Goal: Task Accomplishment & Management: Use online tool/utility

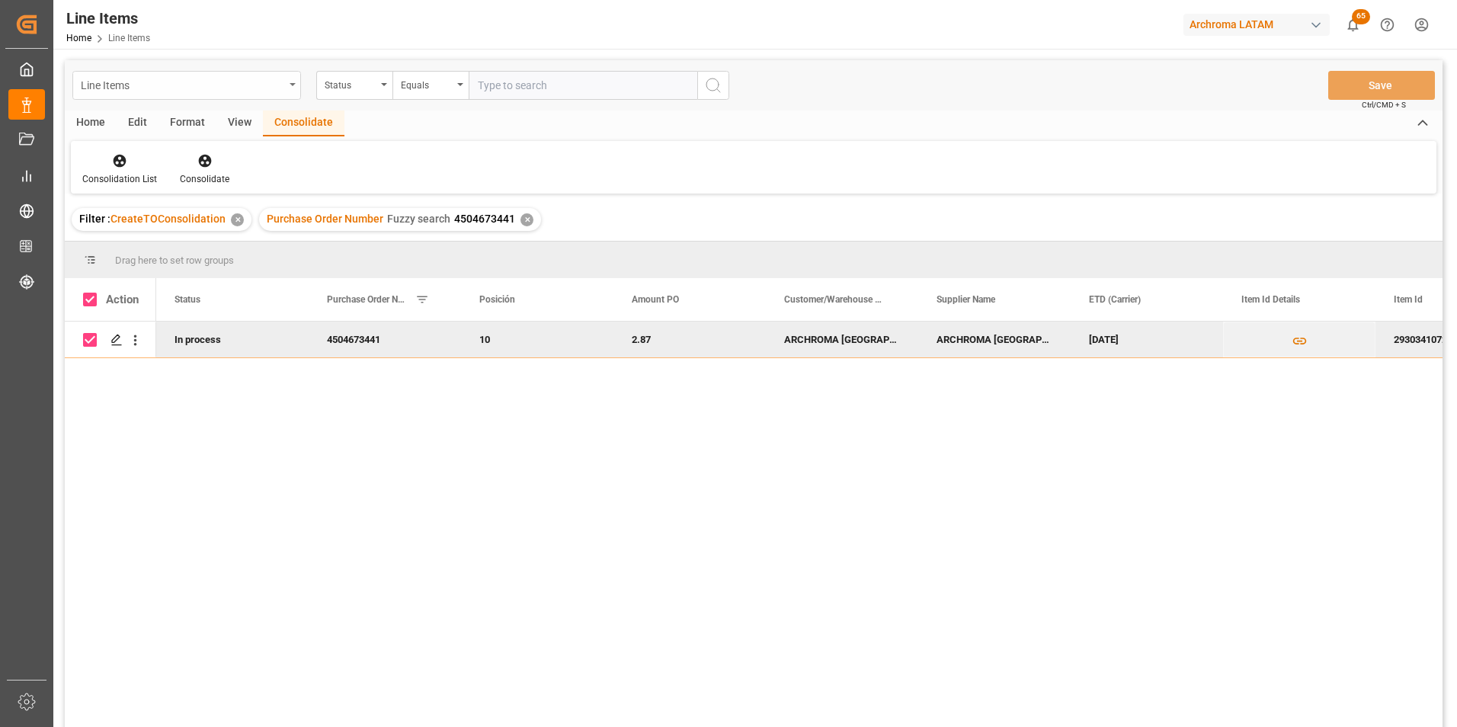
click at [285, 80] on div "Line Items" at bounding box center [186, 85] width 229 height 29
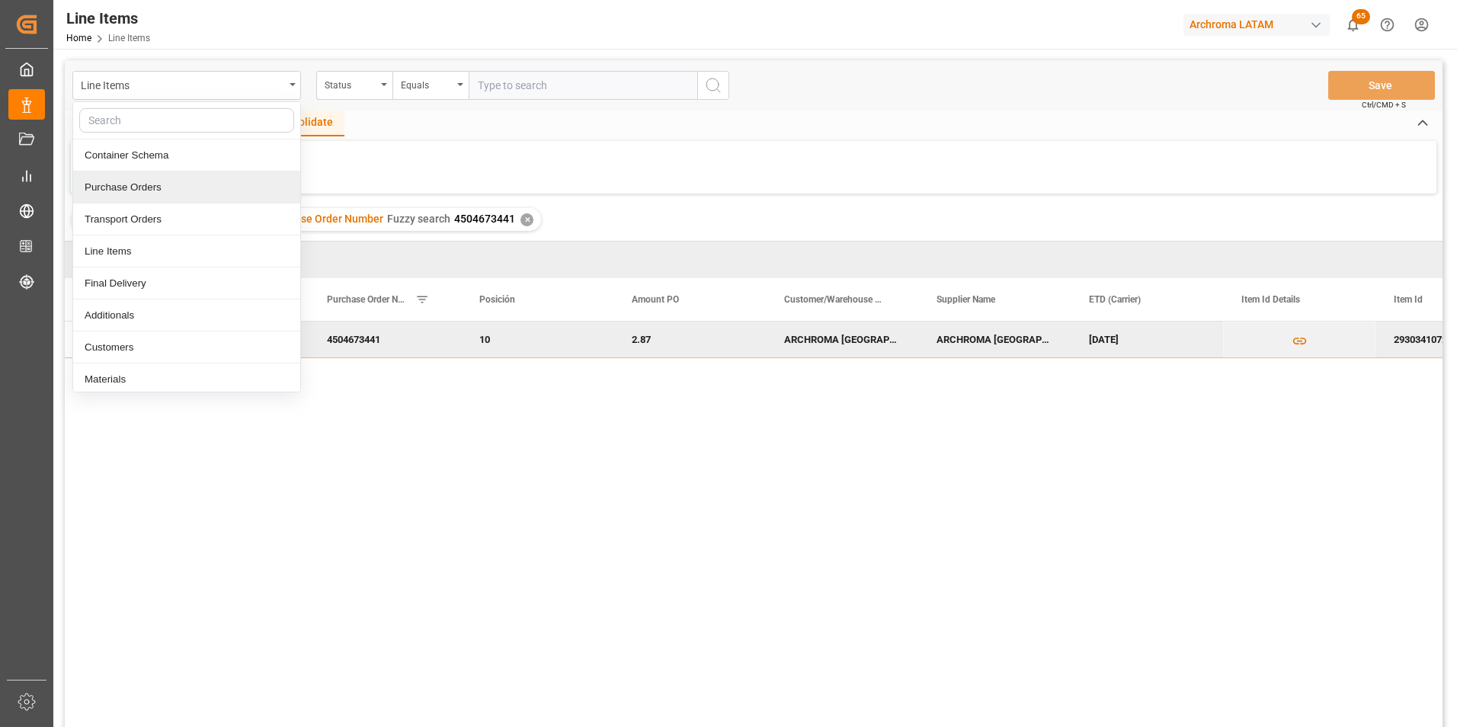
click at [166, 182] on div "Purchase Orders" at bounding box center [186, 187] width 227 height 32
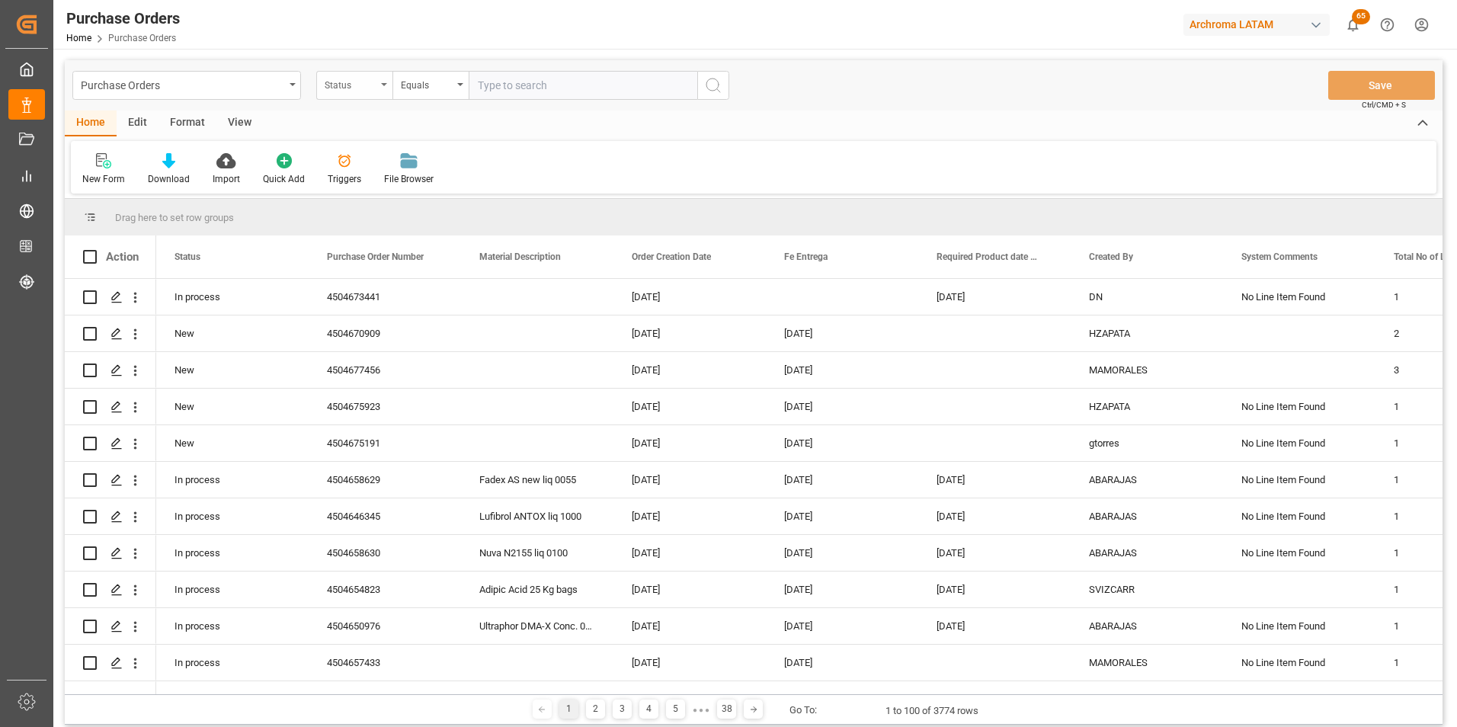
click at [347, 81] on div "Status" at bounding box center [351, 84] width 52 height 18
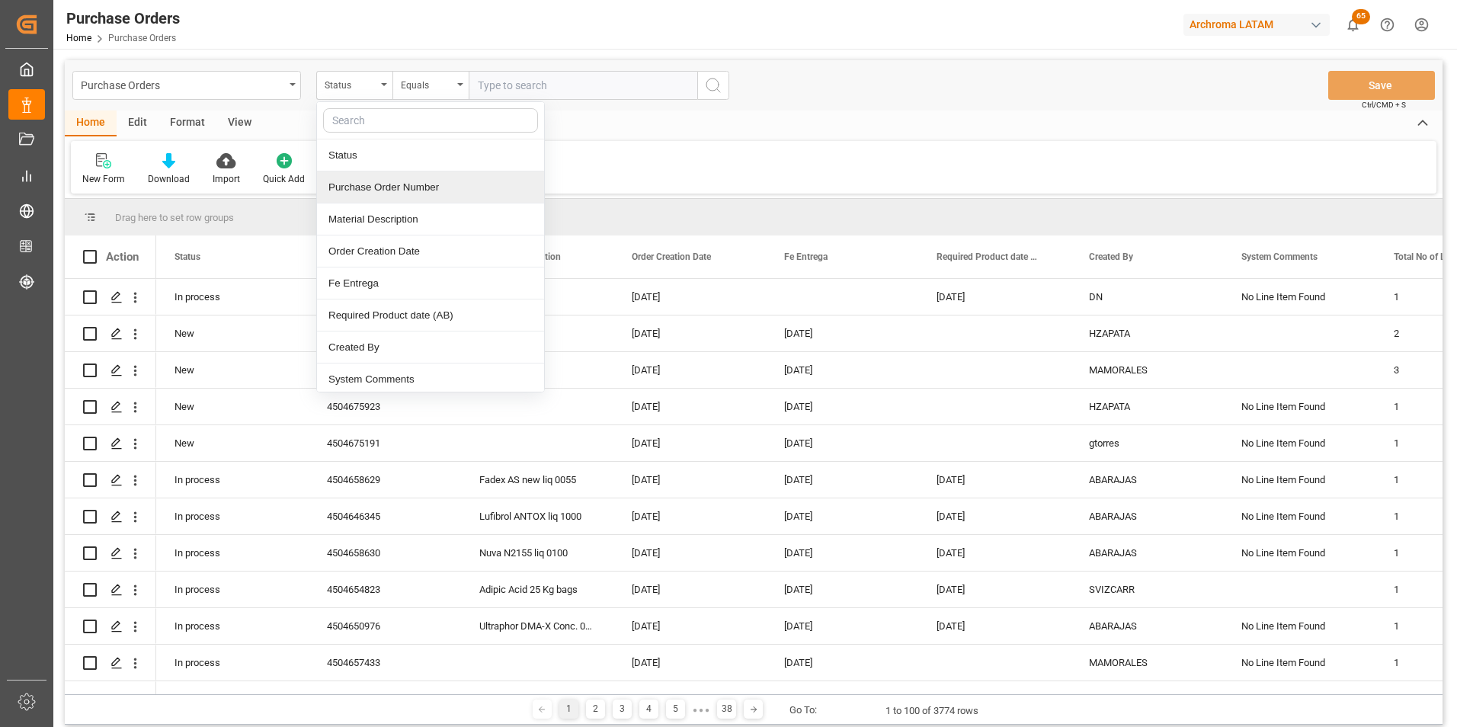
click at [389, 188] on div "Purchase Order Number" at bounding box center [430, 187] width 227 height 32
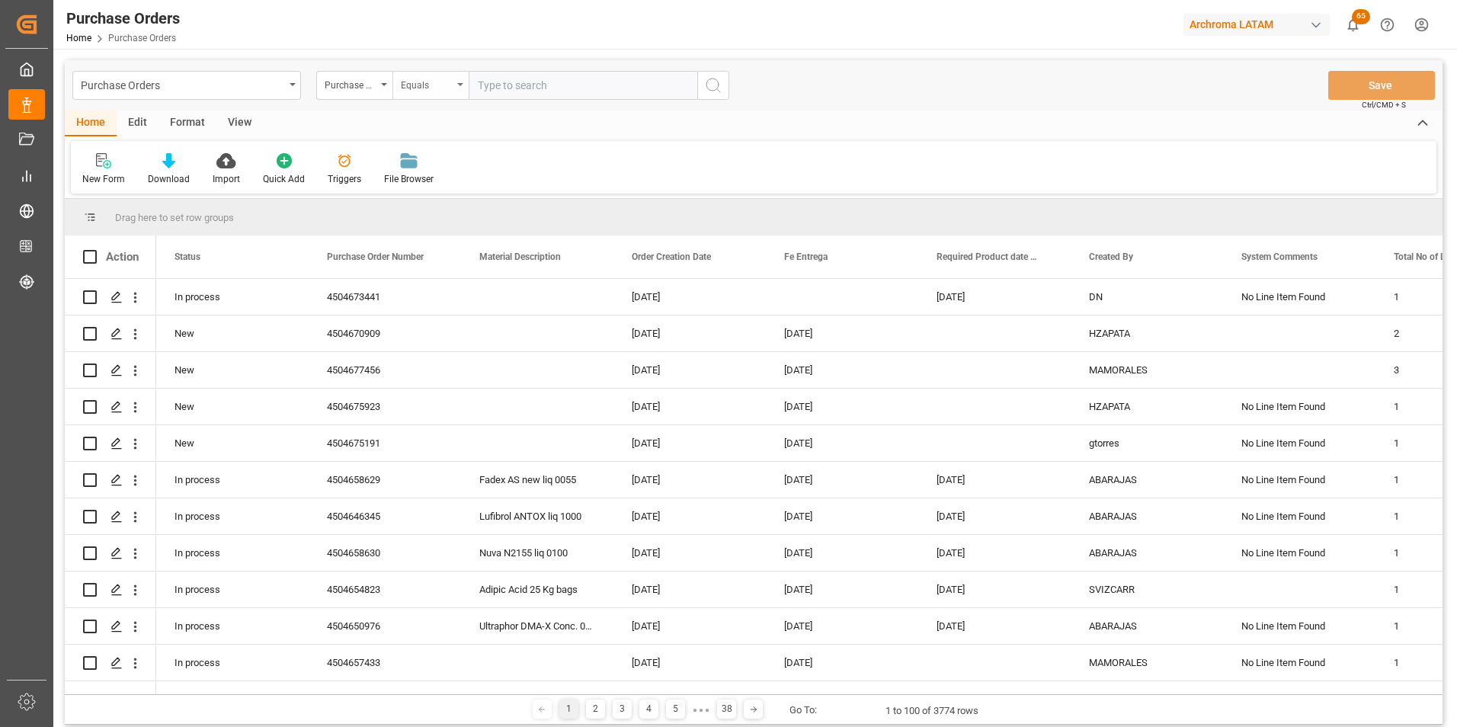
click at [417, 76] on div "Equals" at bounding box center [427, 84] width 52 height 18
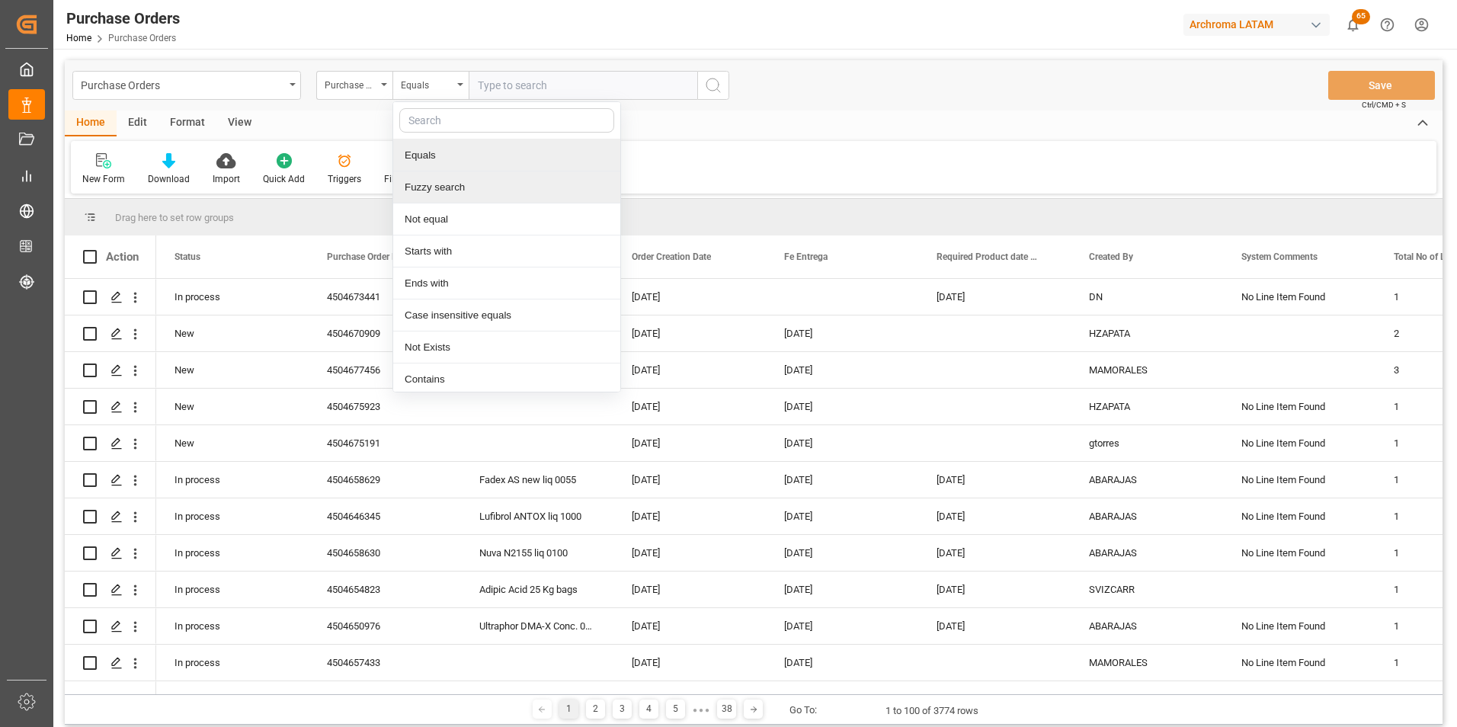
click at [429, 182] on div "Fuzzy search" at bounding box center [506, 187] width 227 height 32
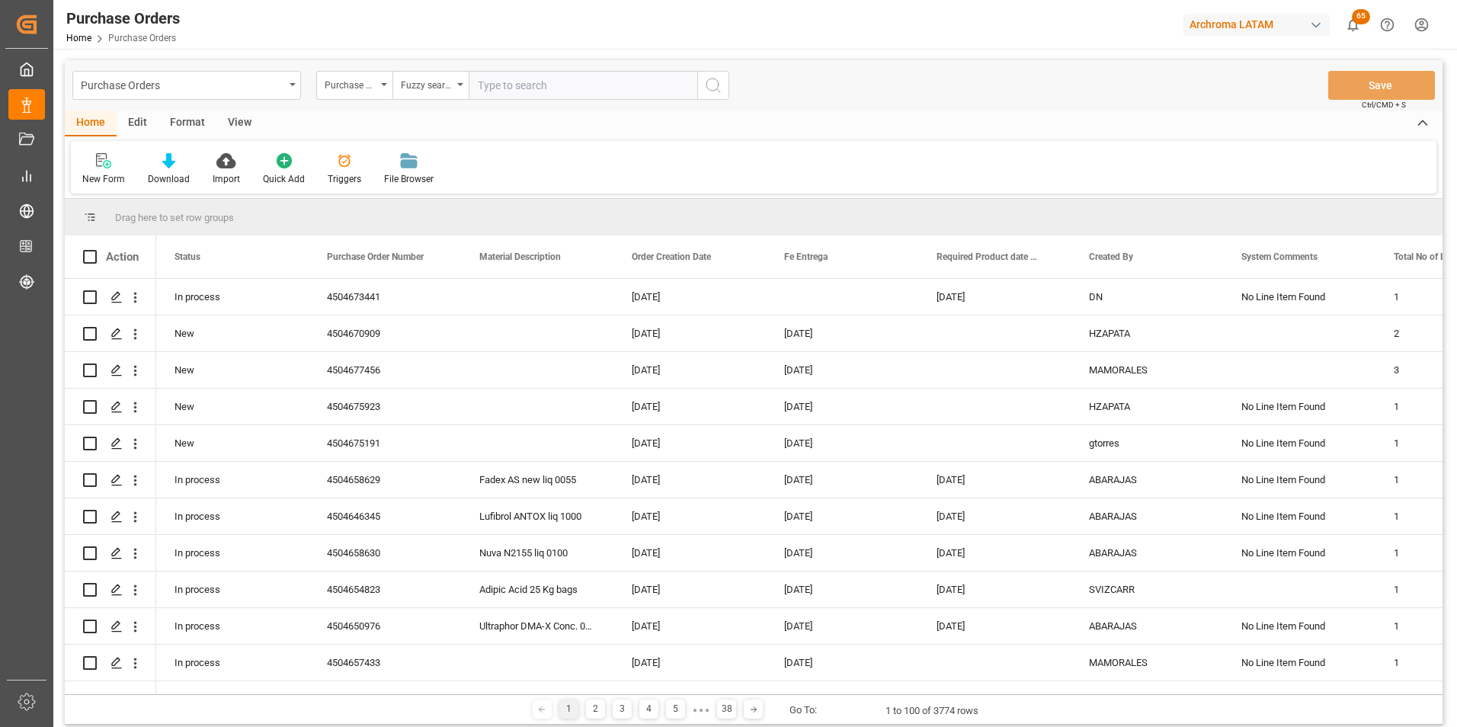
paste input "4504658499"
type input "4504658499"
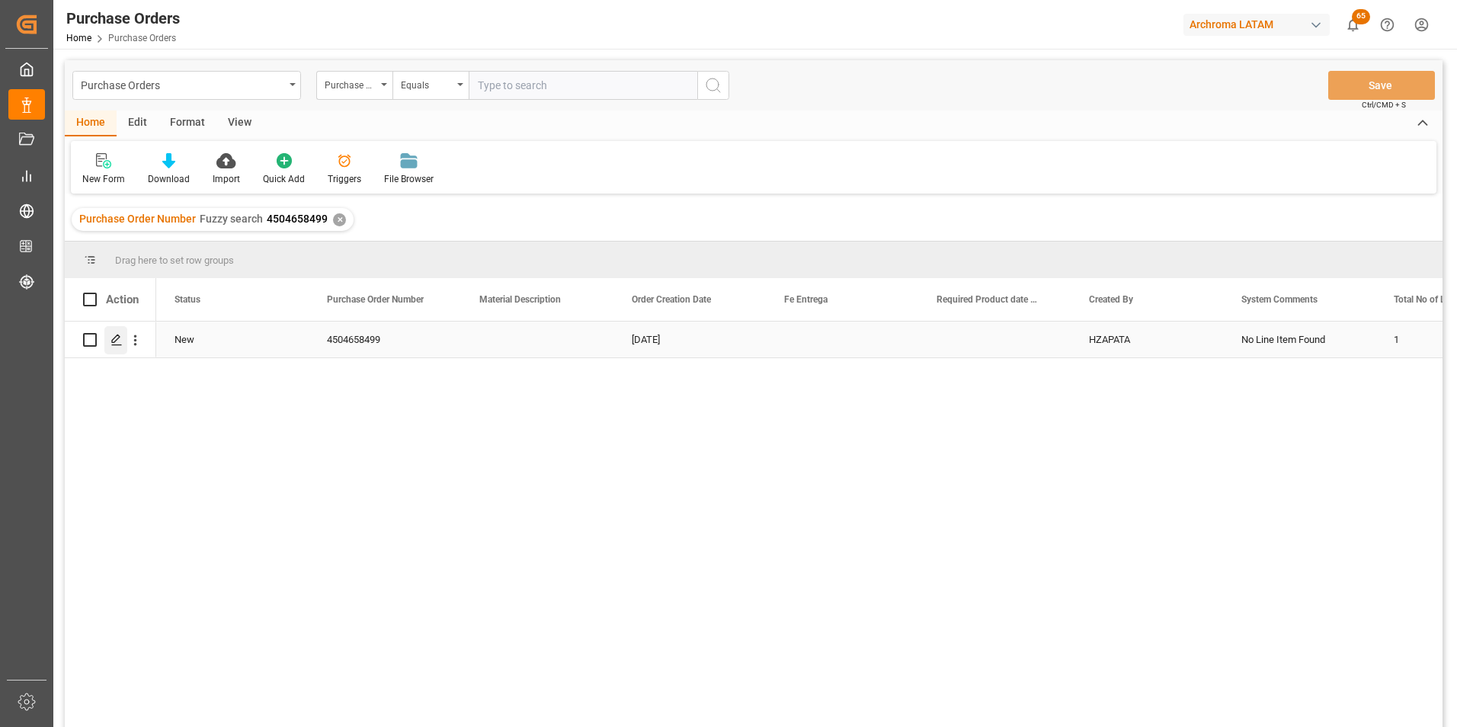
click at [107, 331] on div "Press SPACE to select this row." at bounding box center [115, 340] width 23 height 28
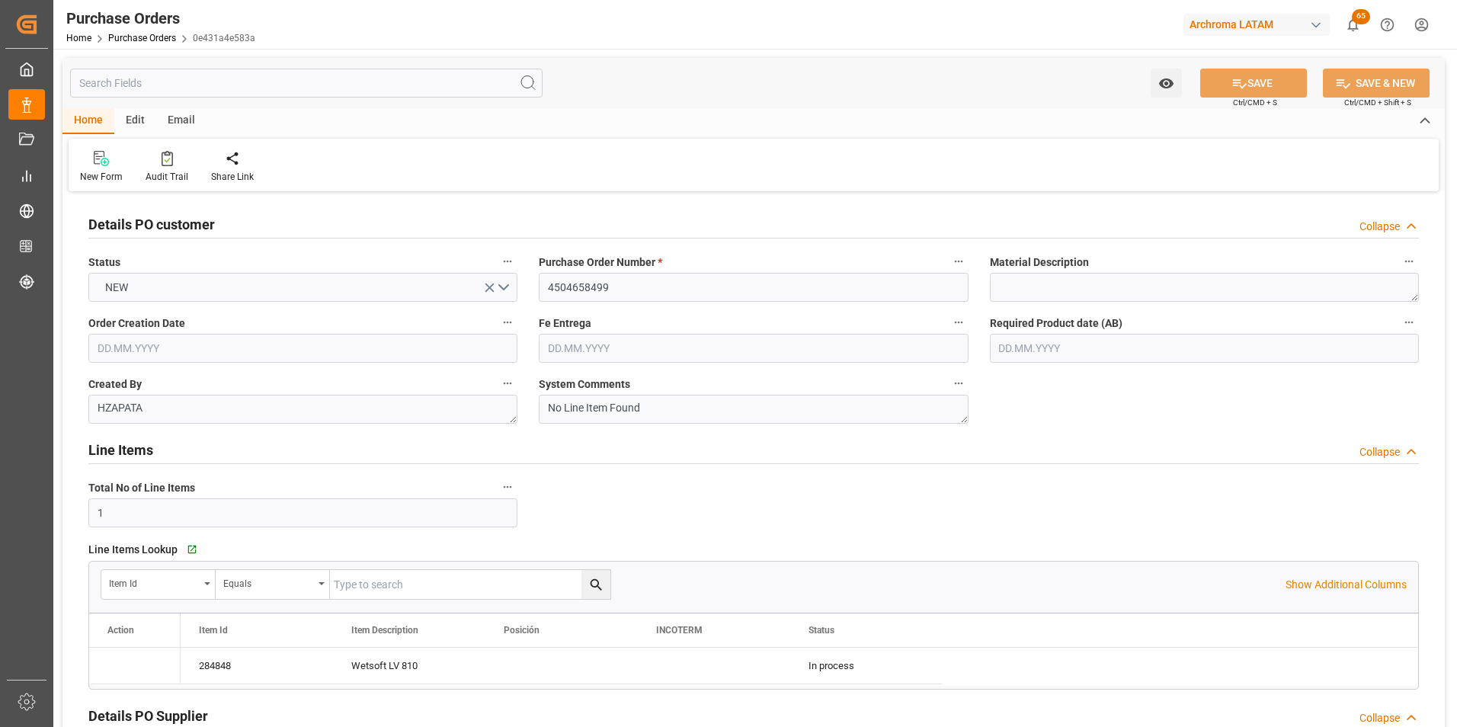
type input "[DATE]"
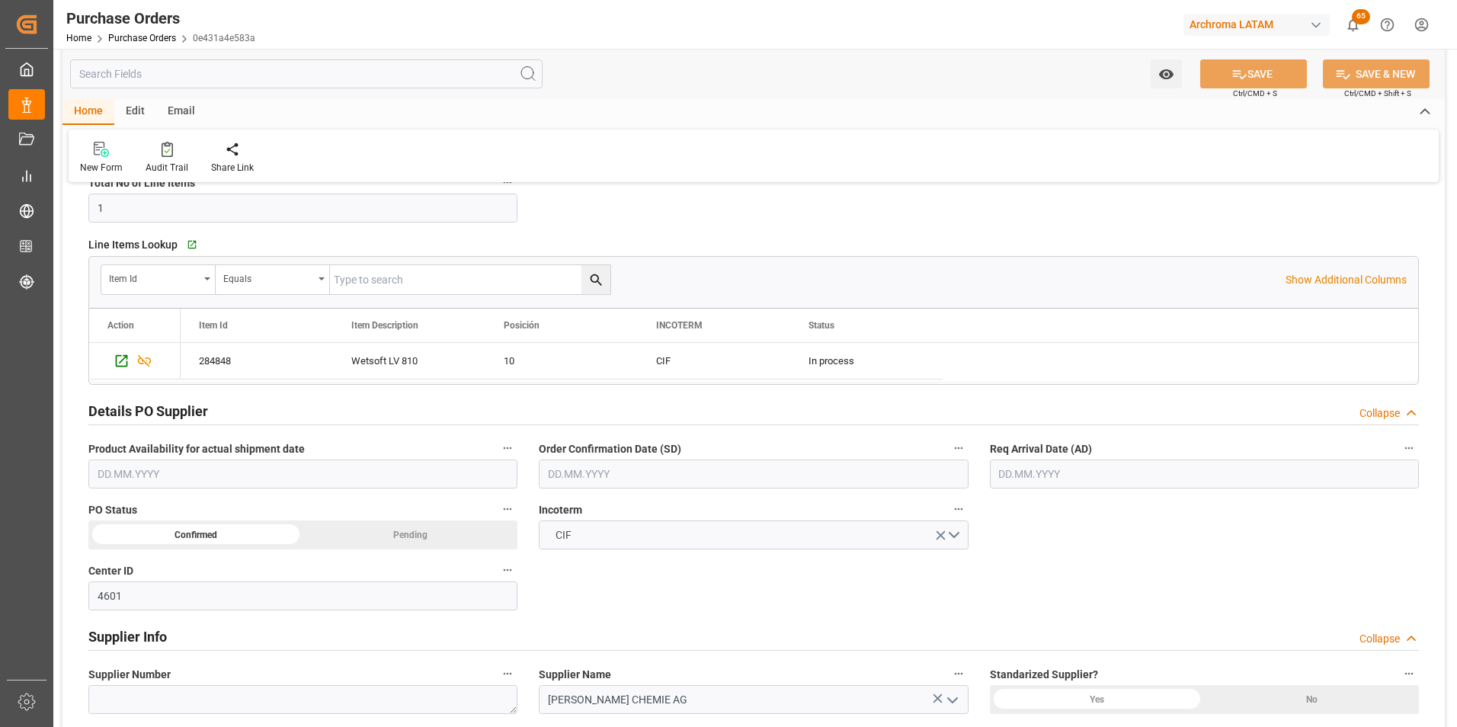
scroll to position [381, 0]
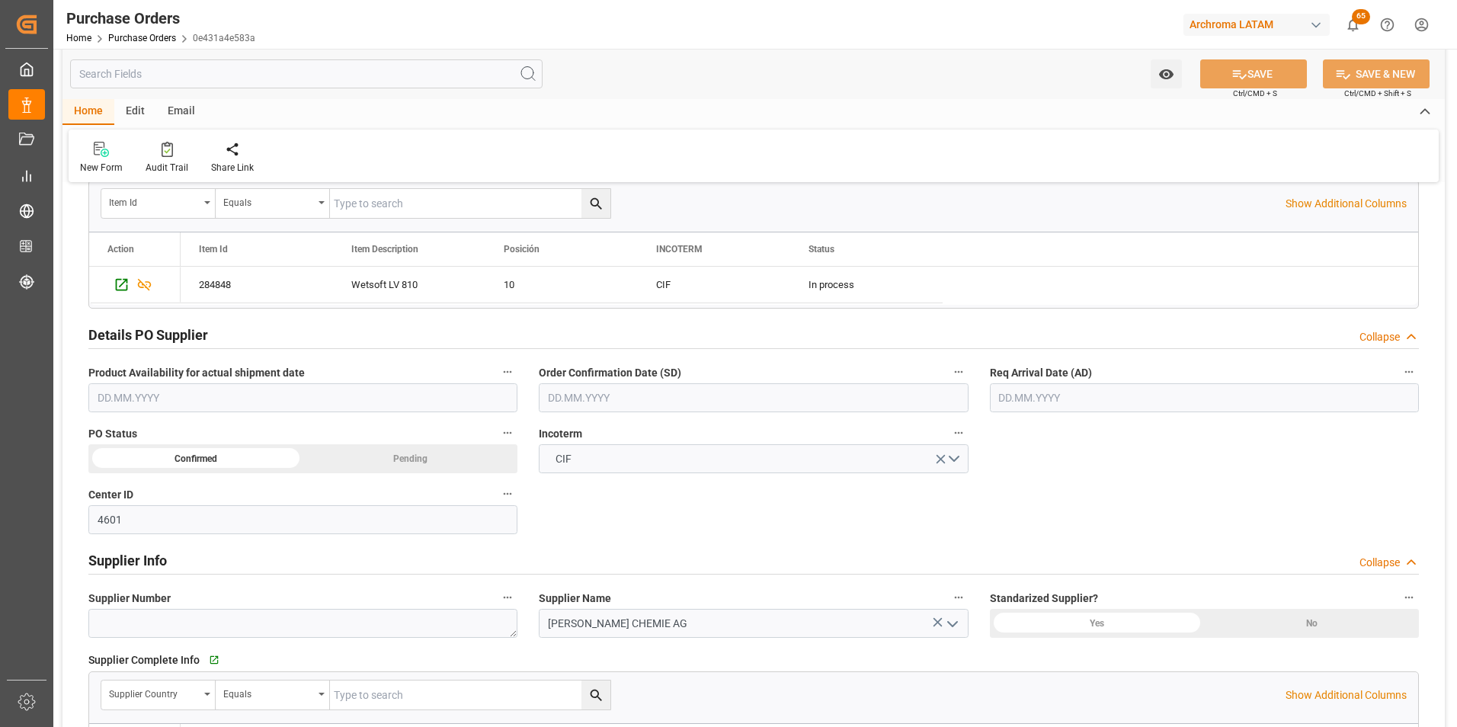
click at [547, 391] on input "text" at bounding box center [753, 397] width 429 height 29
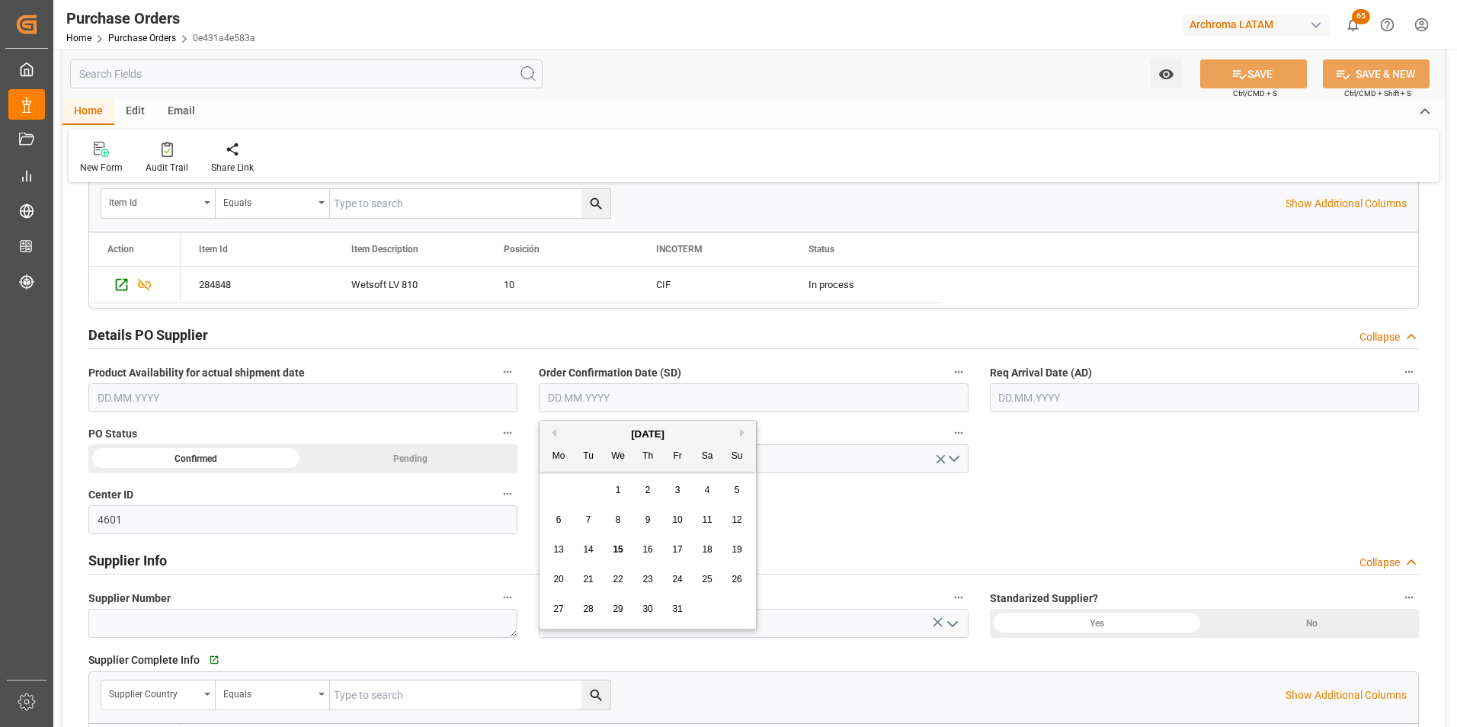
click at [549, 494] on div "29 30 1 2 3 4 5" at bounding box center [648, 490] width 208 height 30
click at [644, 576] on span "23" at bounding box center [647, 579] width 10 height 11
type input "[DATE]"
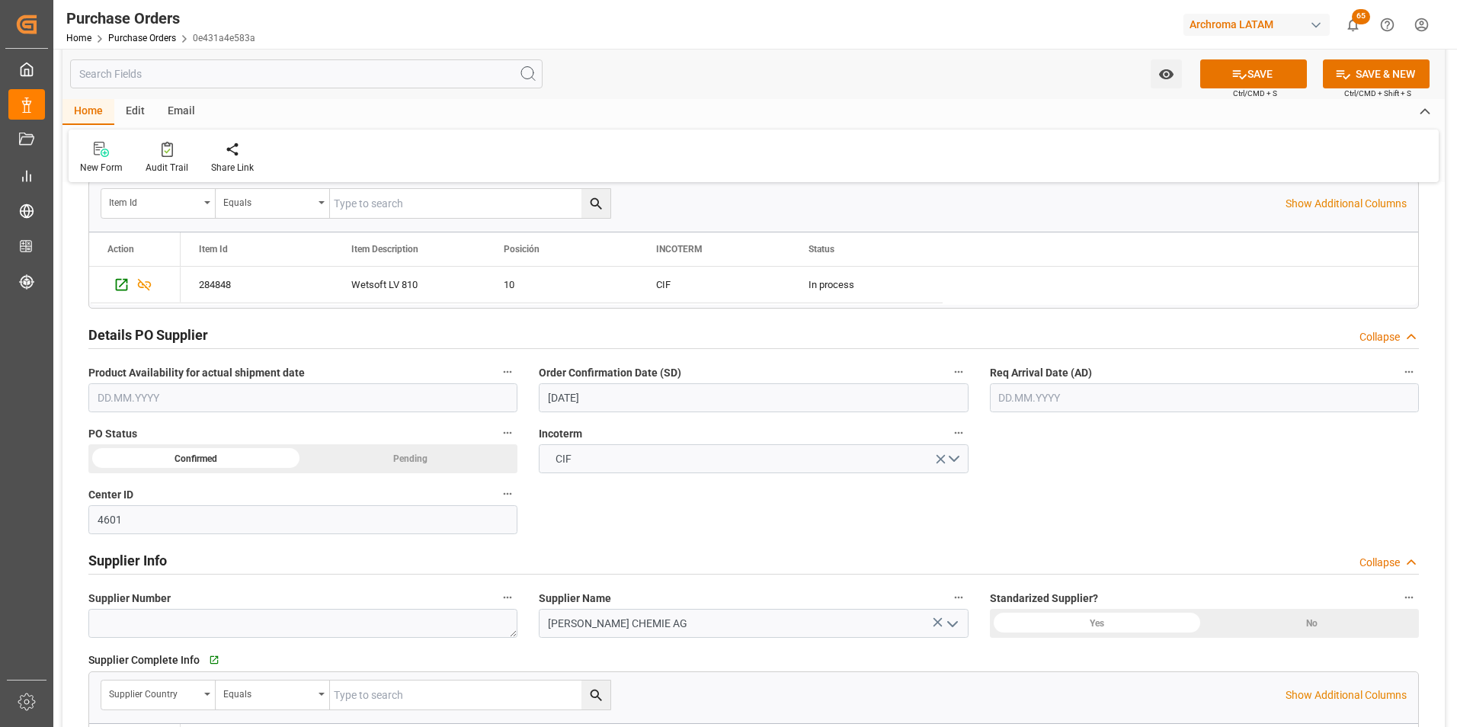
click at [1024, 401] on input "text" at bounding box center [1204, 397] width 429 height 29
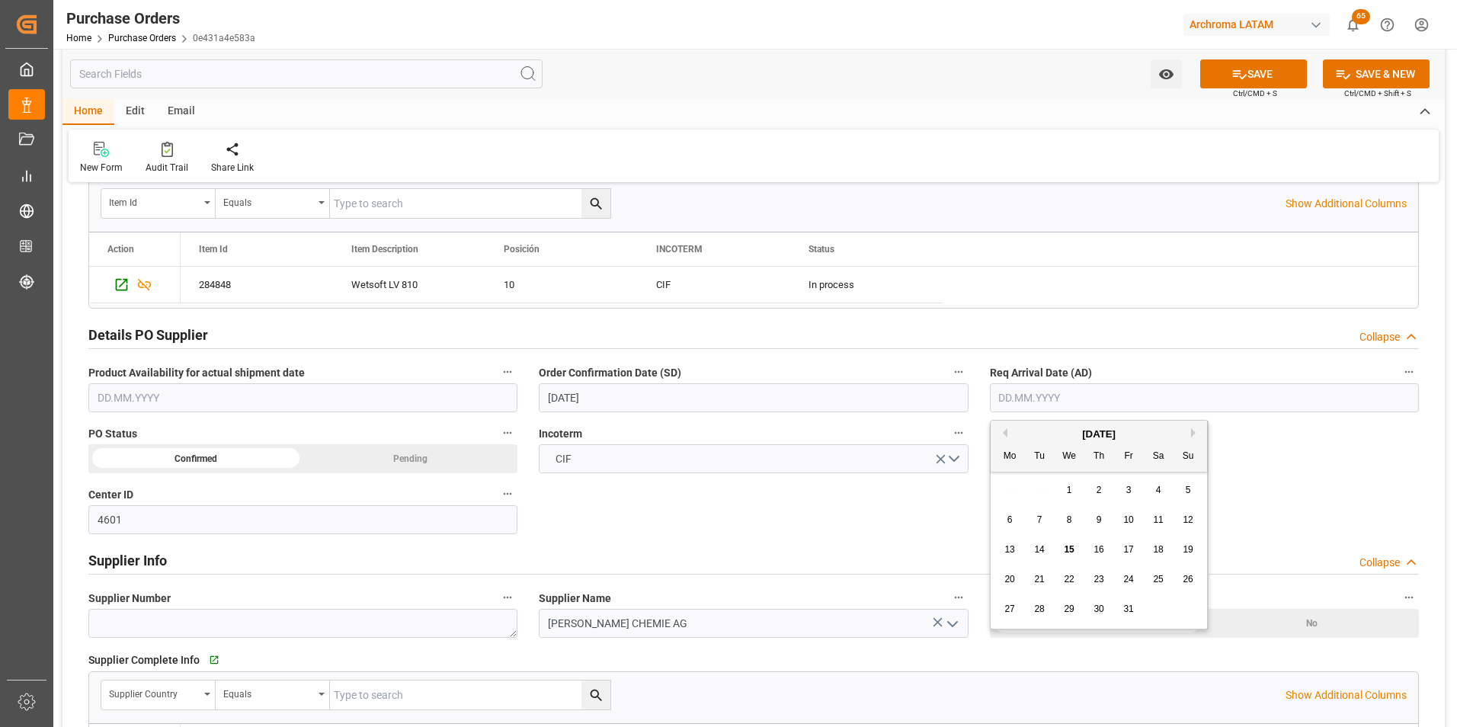
click at [1008, 484] on div "29 30 1 2 3 4 5" at bounding box center [1099, 490] width 208 height 30
click at [1191, 435] on button "Next Month" at bounding box center [1195, 432] width 9 height 9
click at [1101, 572] on div "20" at bounding box center [1098, 580] width 19 height 18
type input "[DATE]"
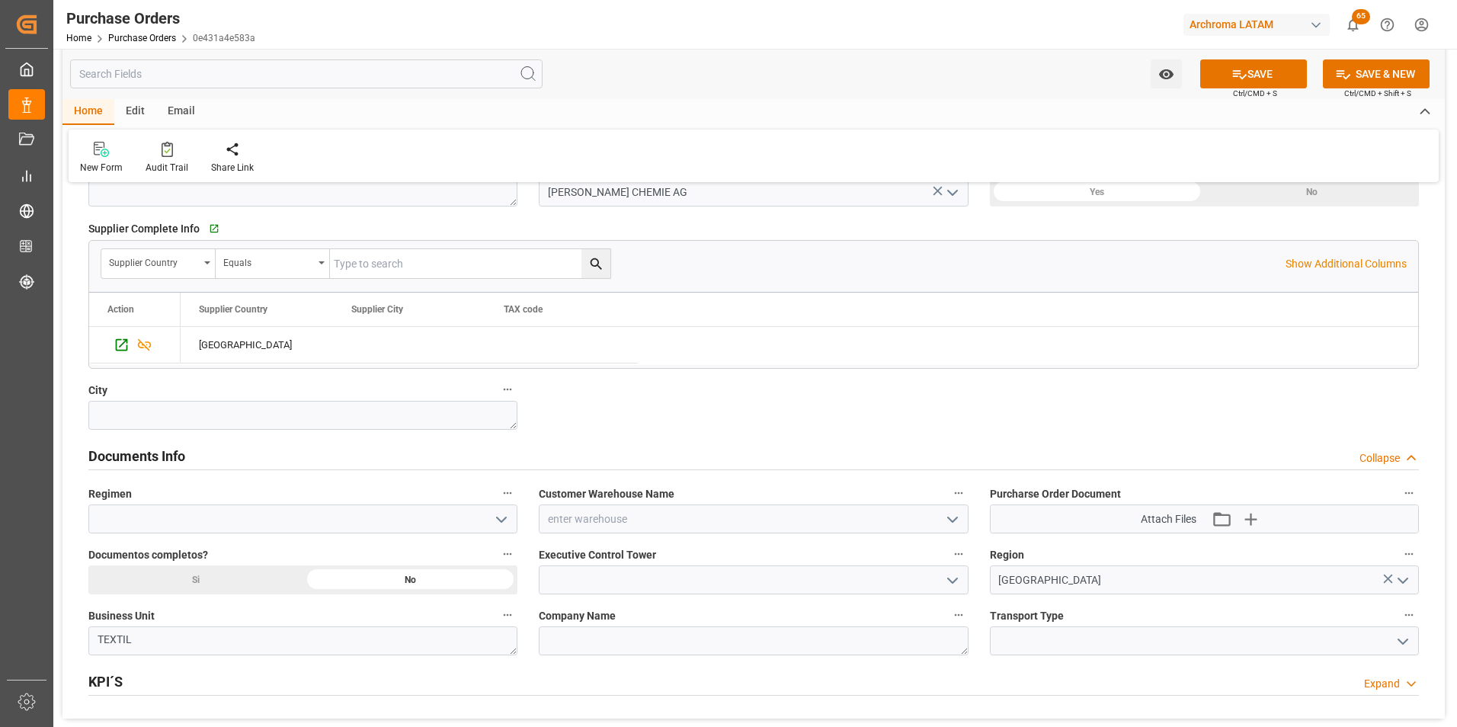
scroll to position [838, 0]
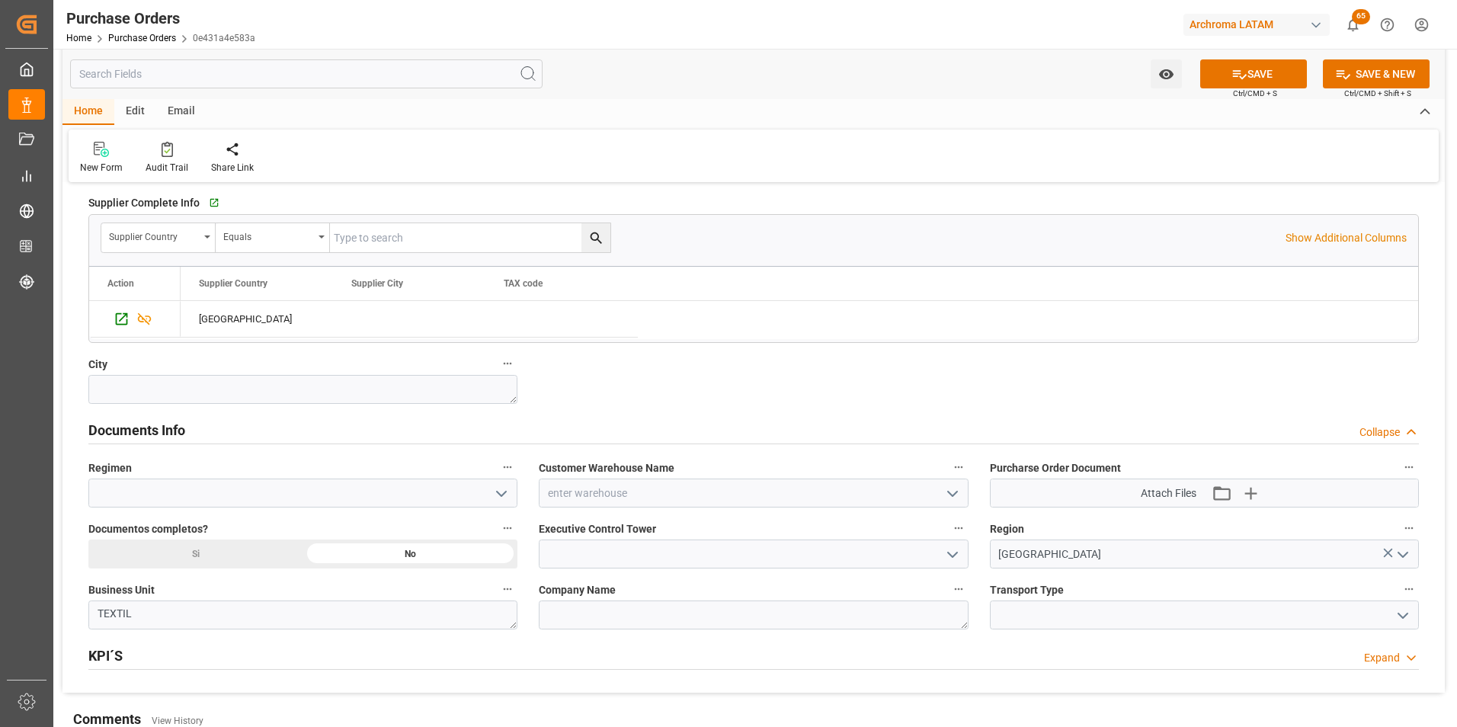
click at [500, 487] on icon "open menu" at bounding box center [501, 494] width 18 height 18
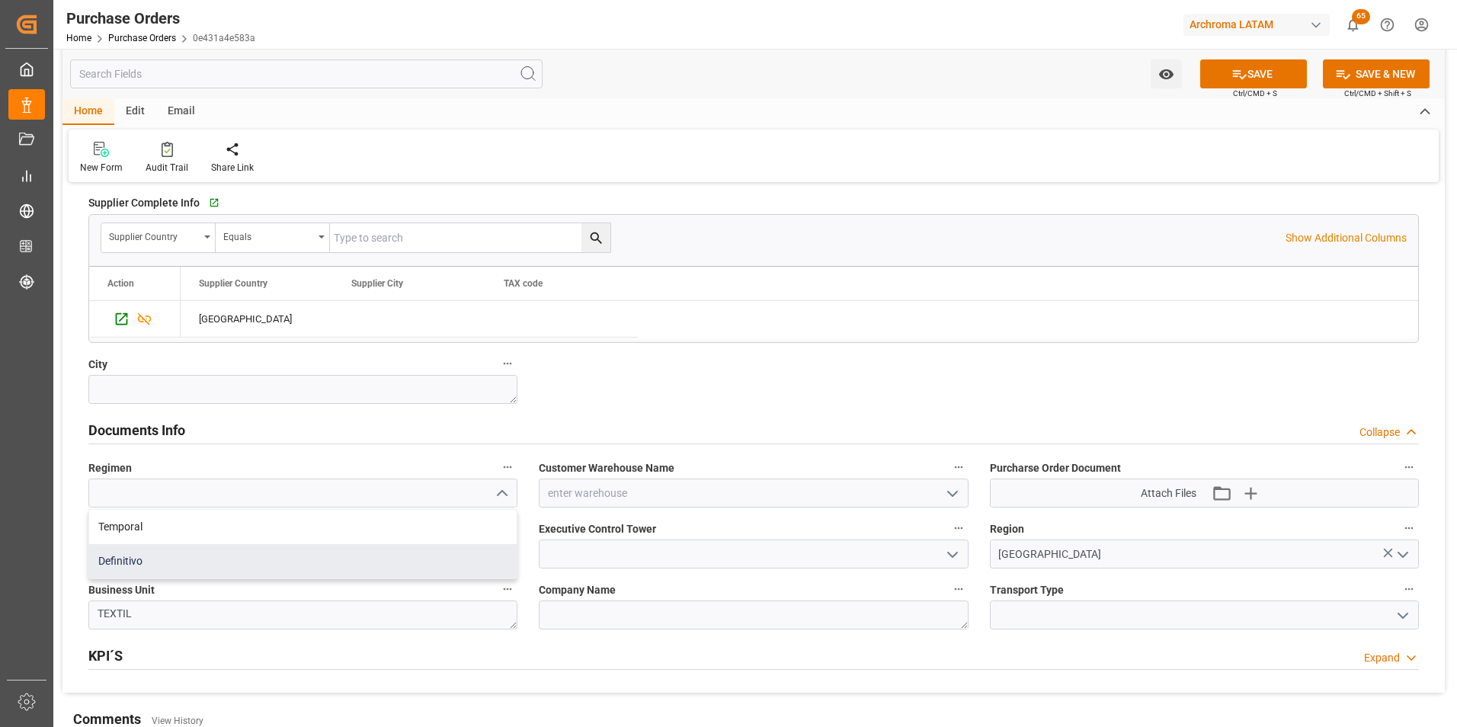
click at [349, 565] on div "Definitivo" at bounding box center [302, 561] width 427 height 34
type input "Definitivo"
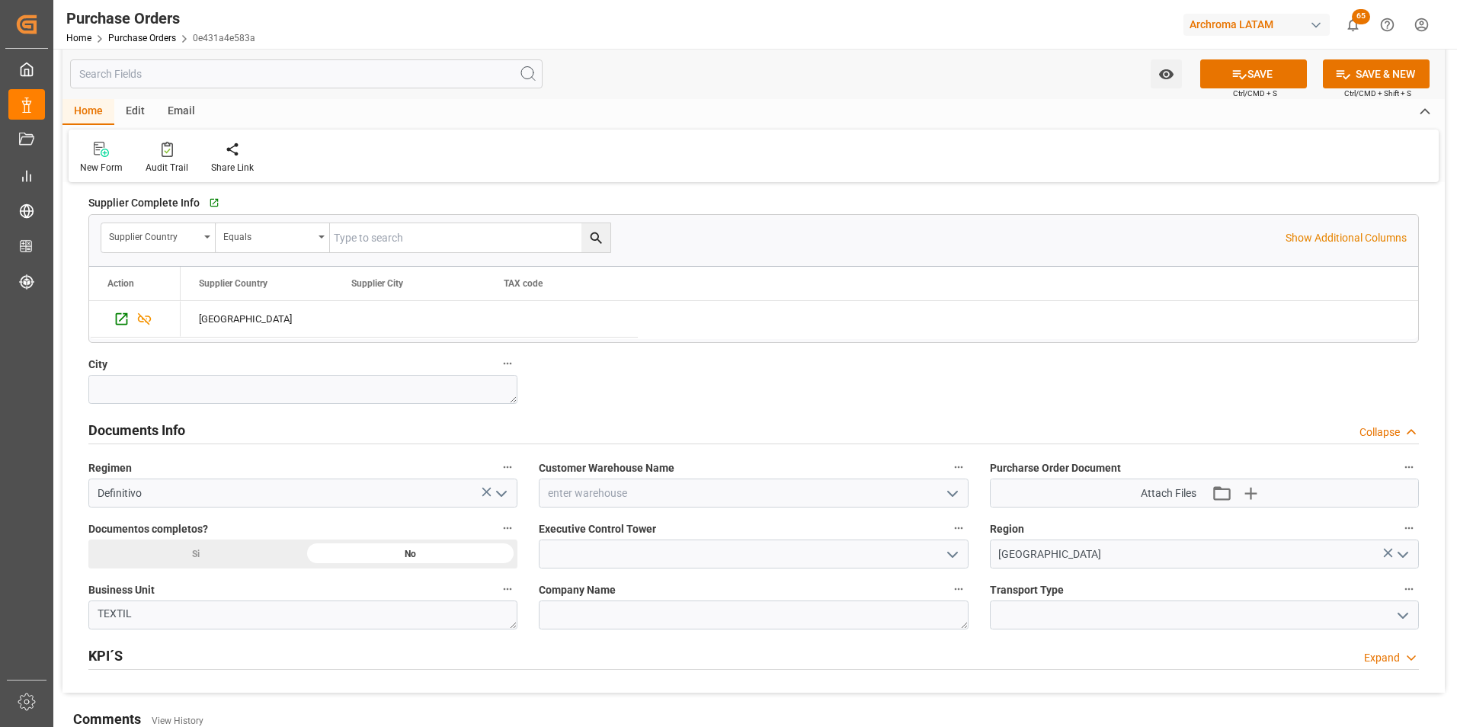
click at [945, 483] on button "open menu" at bounding box center [950, 493] width 23 height 24
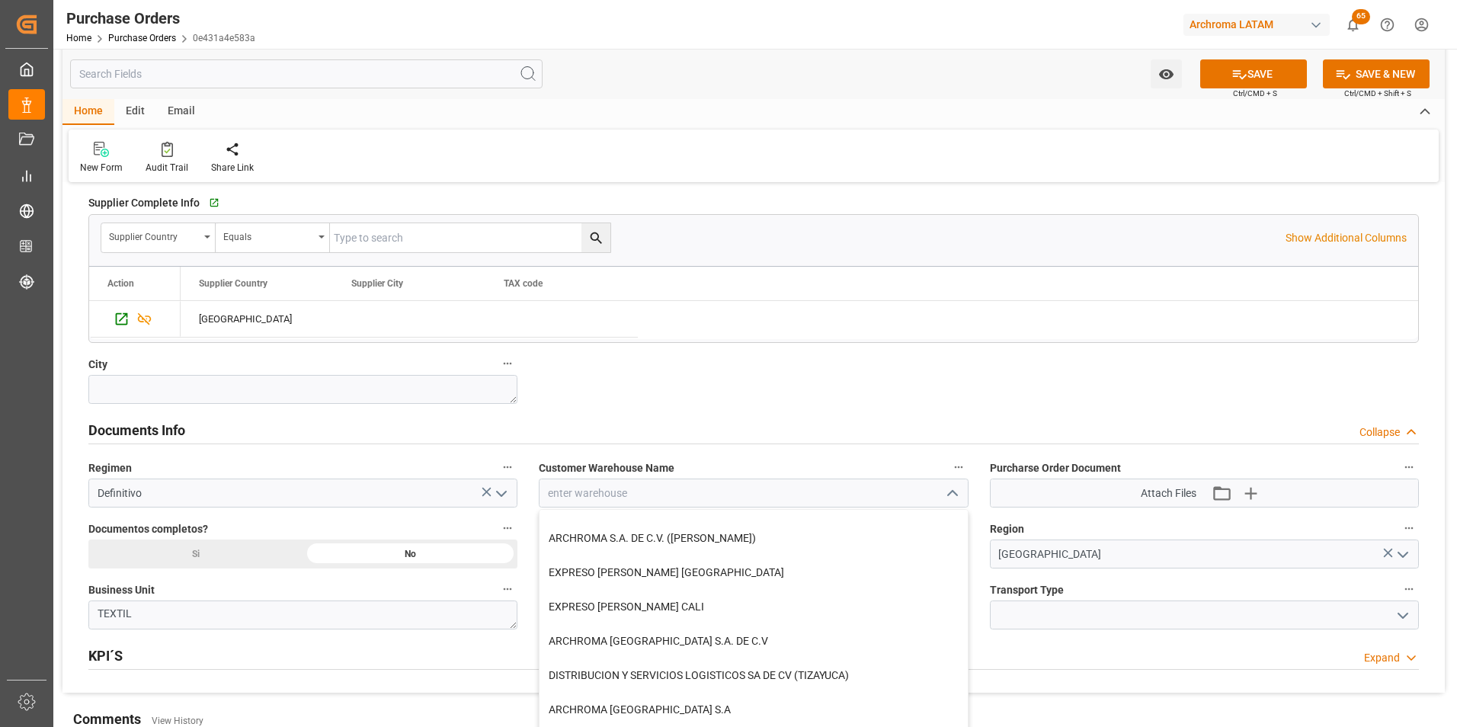
scroll to position [259, 0]
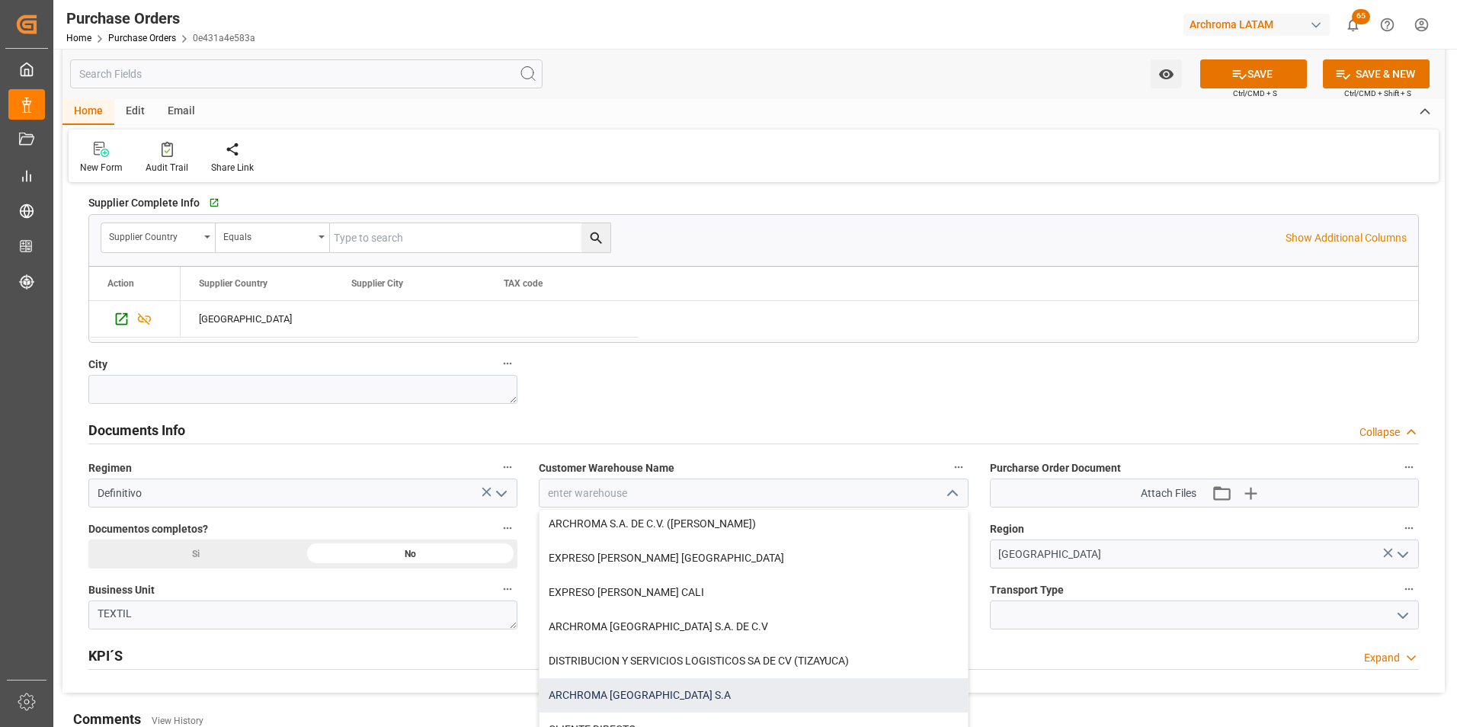
click at [670, 678] on div "ARCHROMA [GEOGRAPHIC_DATA] S.A" at bounding box center [752, 695] width 427 height 34
type input "ARCHROMA [GEOGRAPHIC_DATA] S.A"
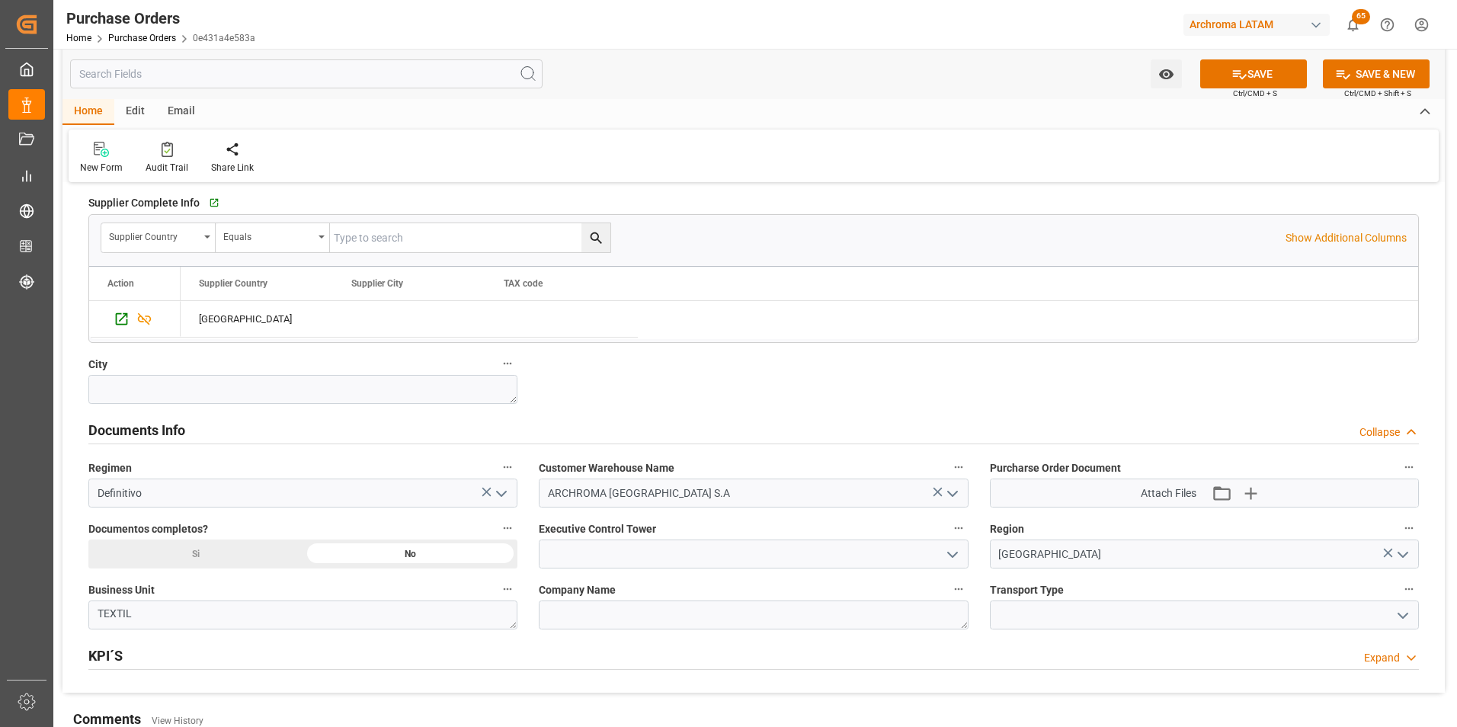
click at [1409, 620] on icon "open menu" at bounding box center [1402, 615] width 18 height 18
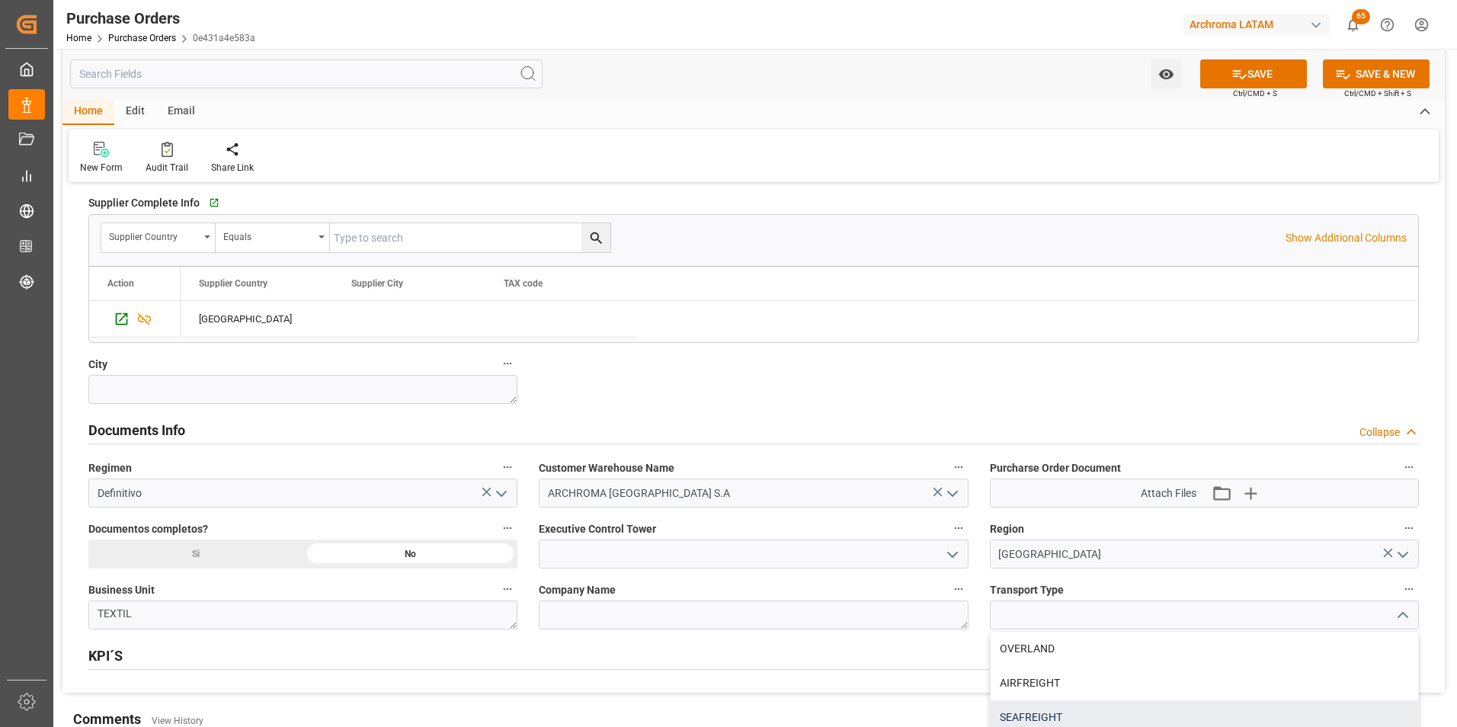
click at [1113, 708] on div "SEAFREIGHT" at bounding box center [1203, 717] width 427 height 34
type input "SEAFREIGHT"
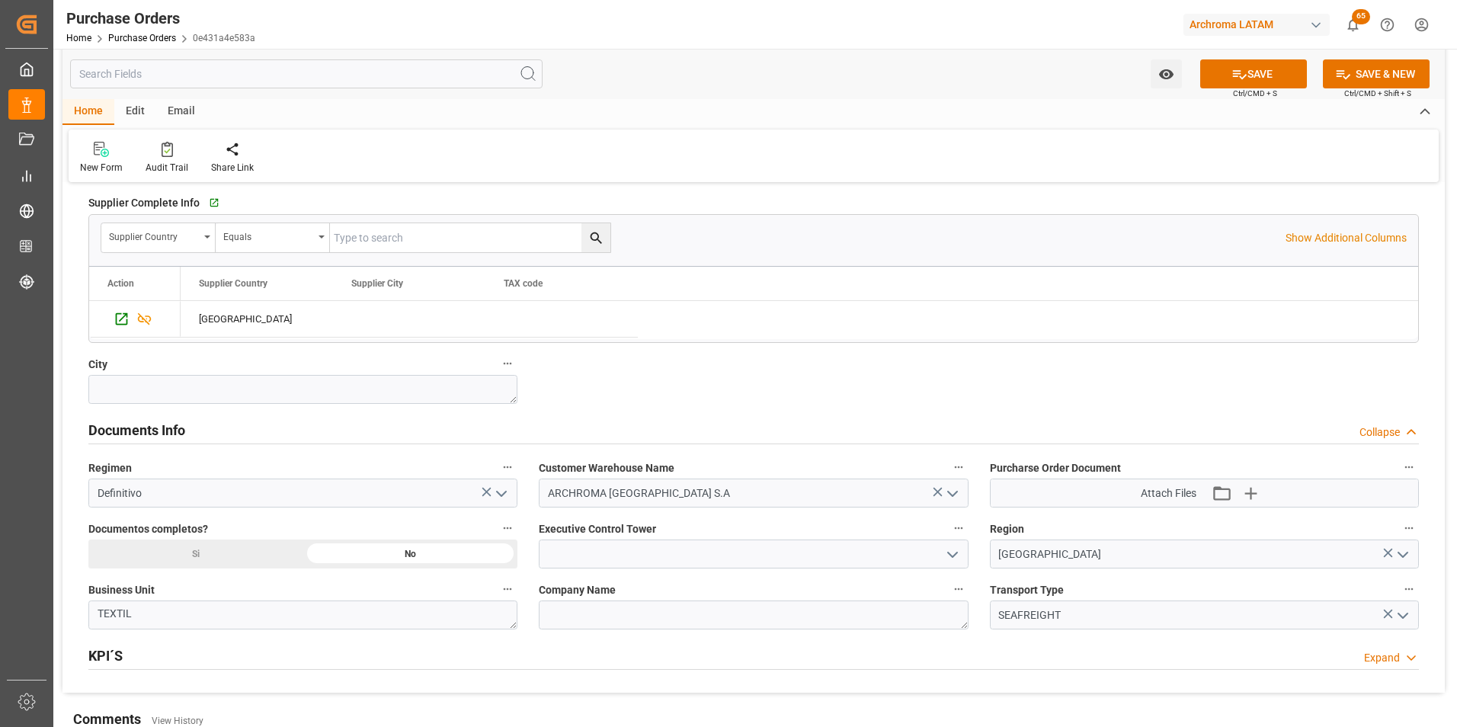
click at [951, 546] on icon "open menu" at bounding box center [952, 554] width 18 height 18
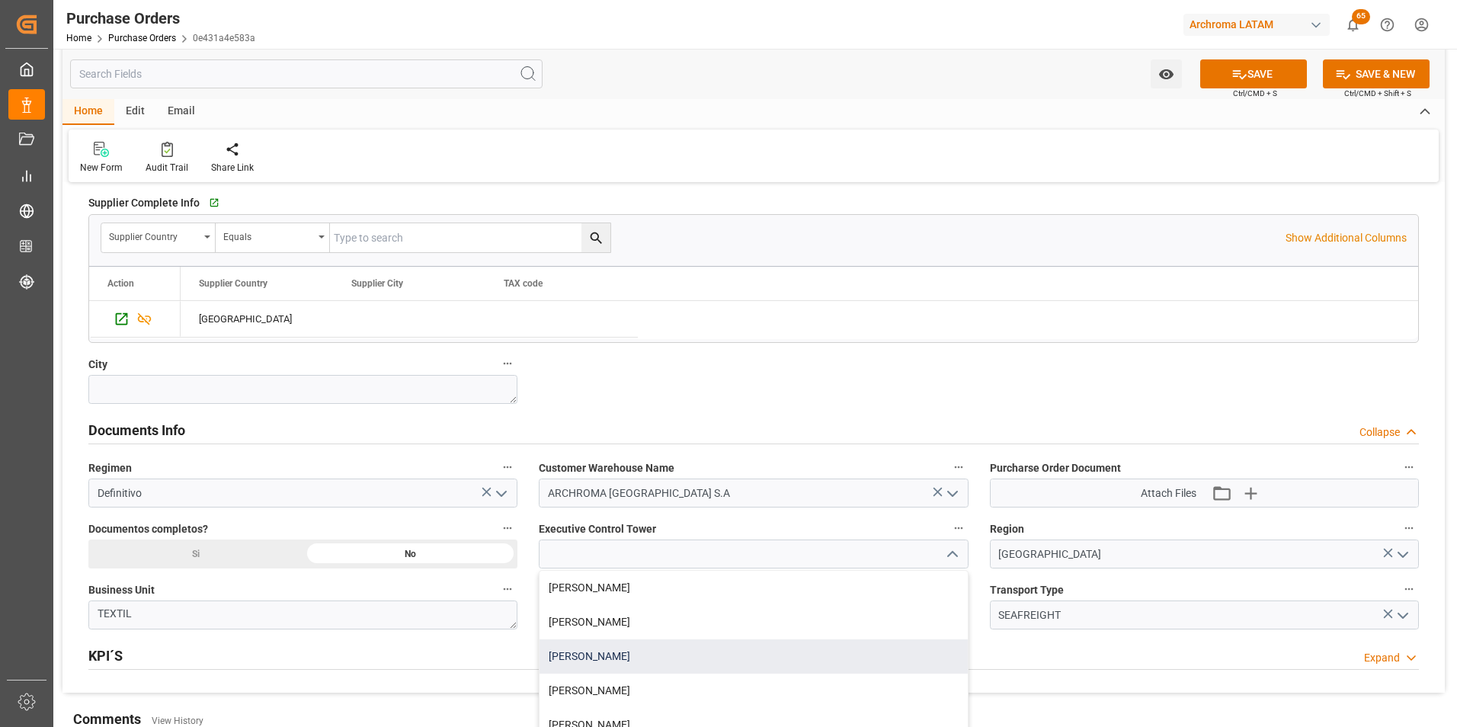
click at [766, 659] on div "[PERSON_NAME]" at bounding box center [752, 656] width 427 height 34
type input "[PERSON_NAME]"
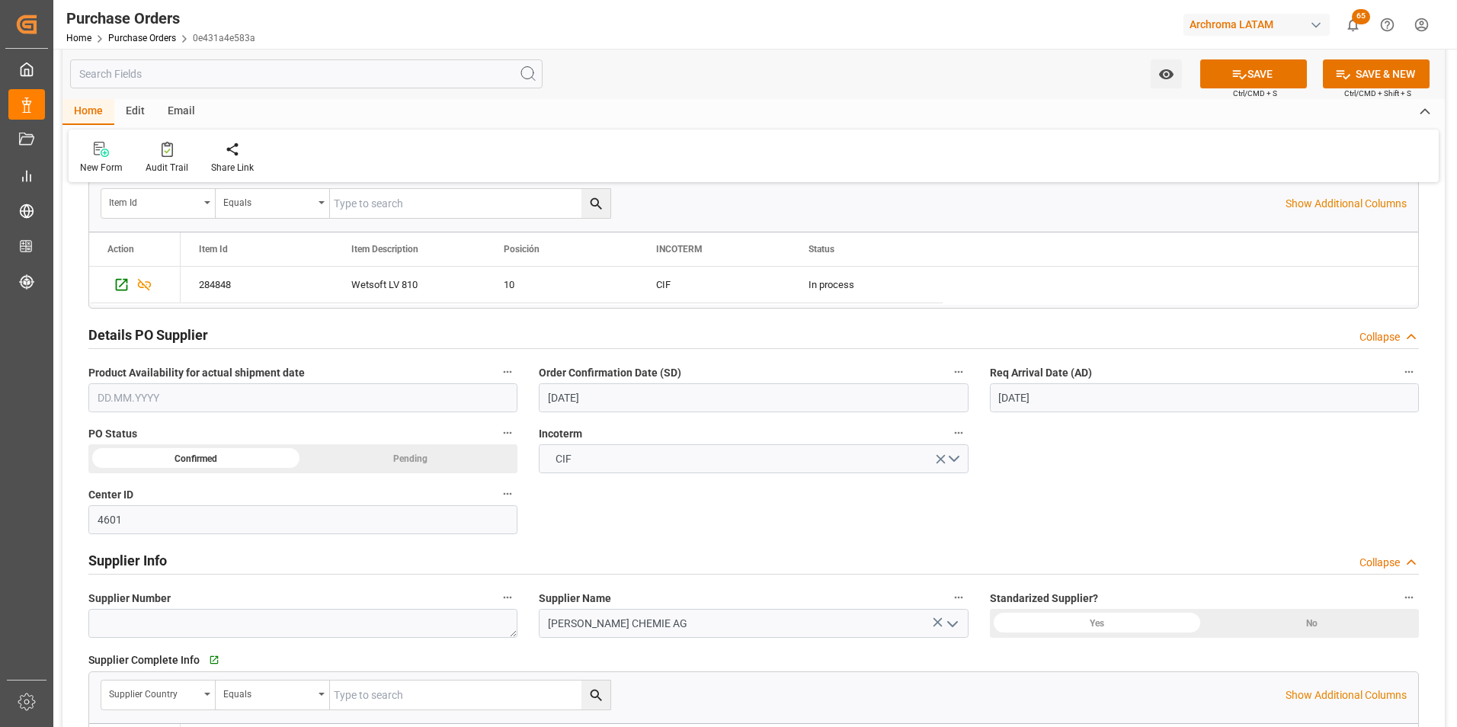
scroll to position [152, 0]
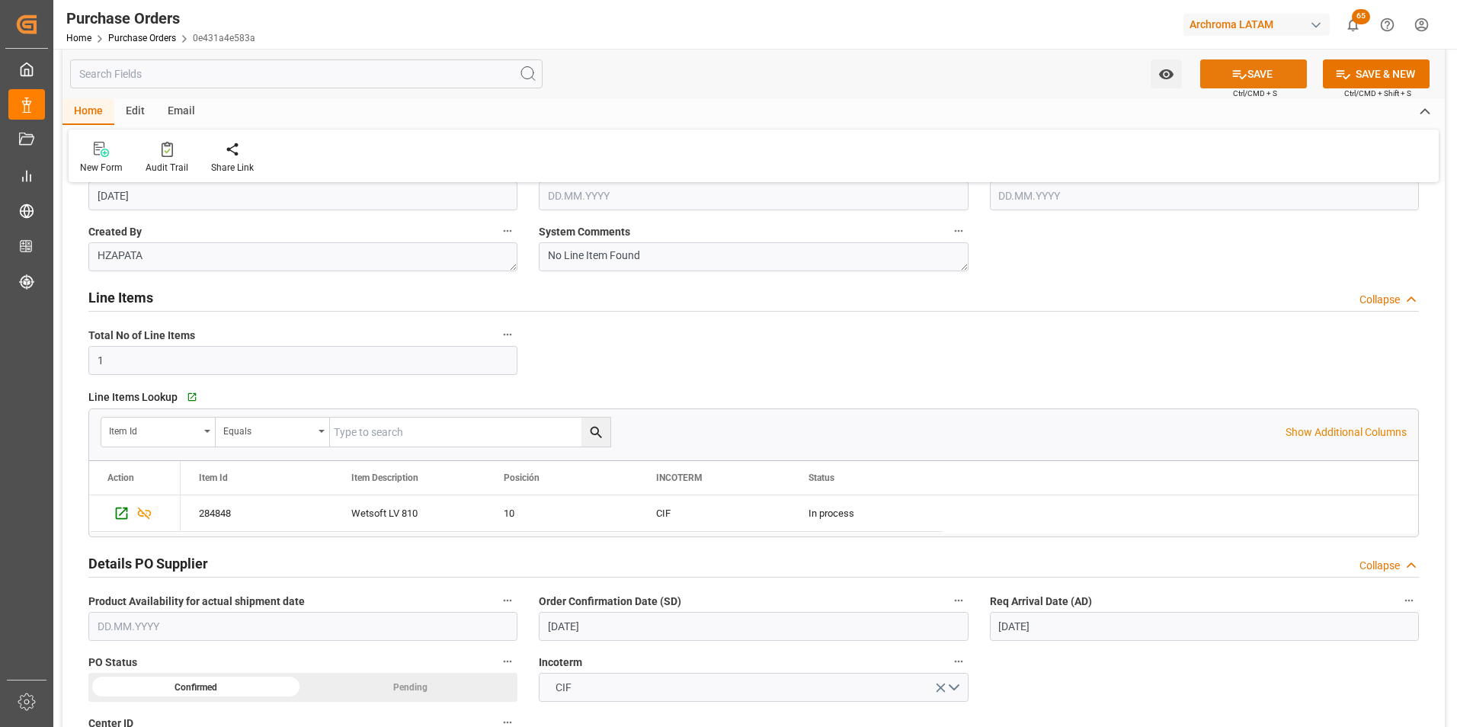
click at [1249, 75] on button "SAVE" at bounding box center [1253, 73] width 107 height 29
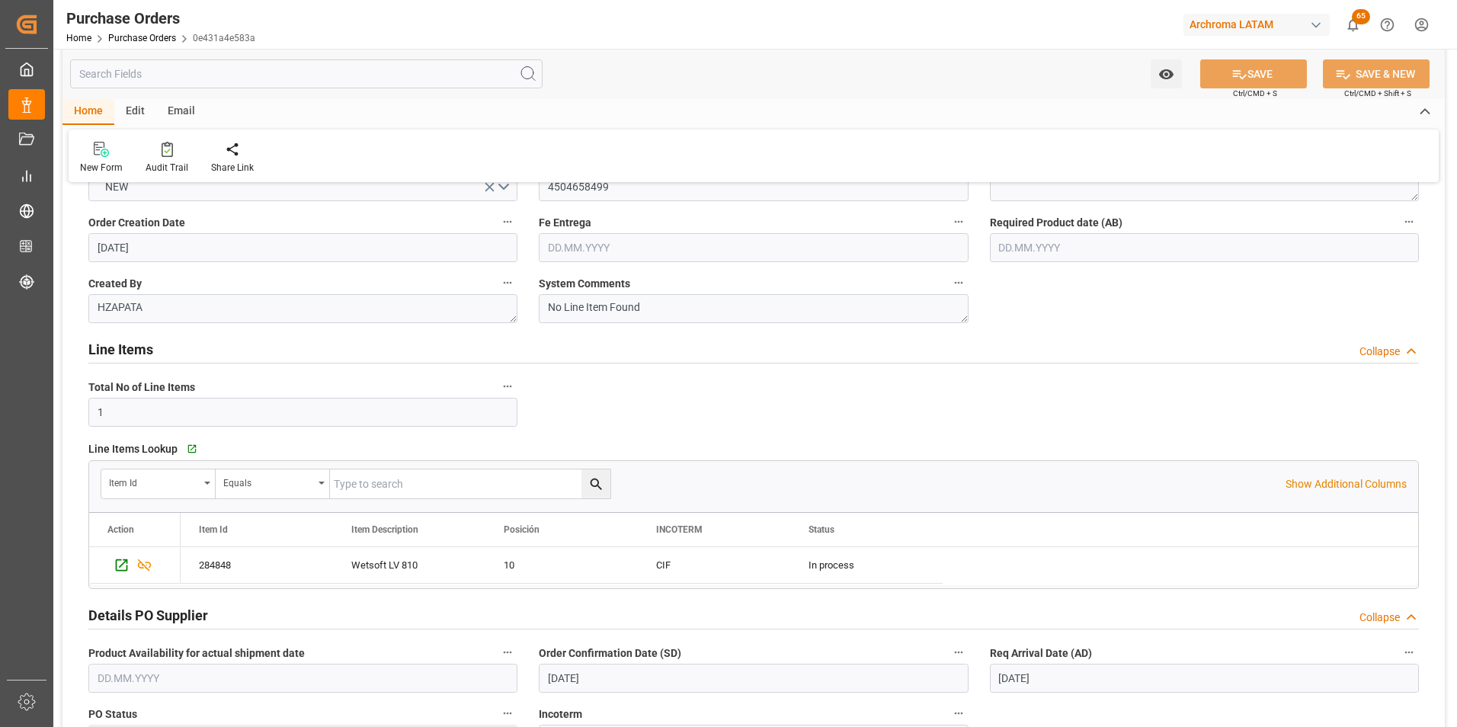
scroll to position [0, 0]
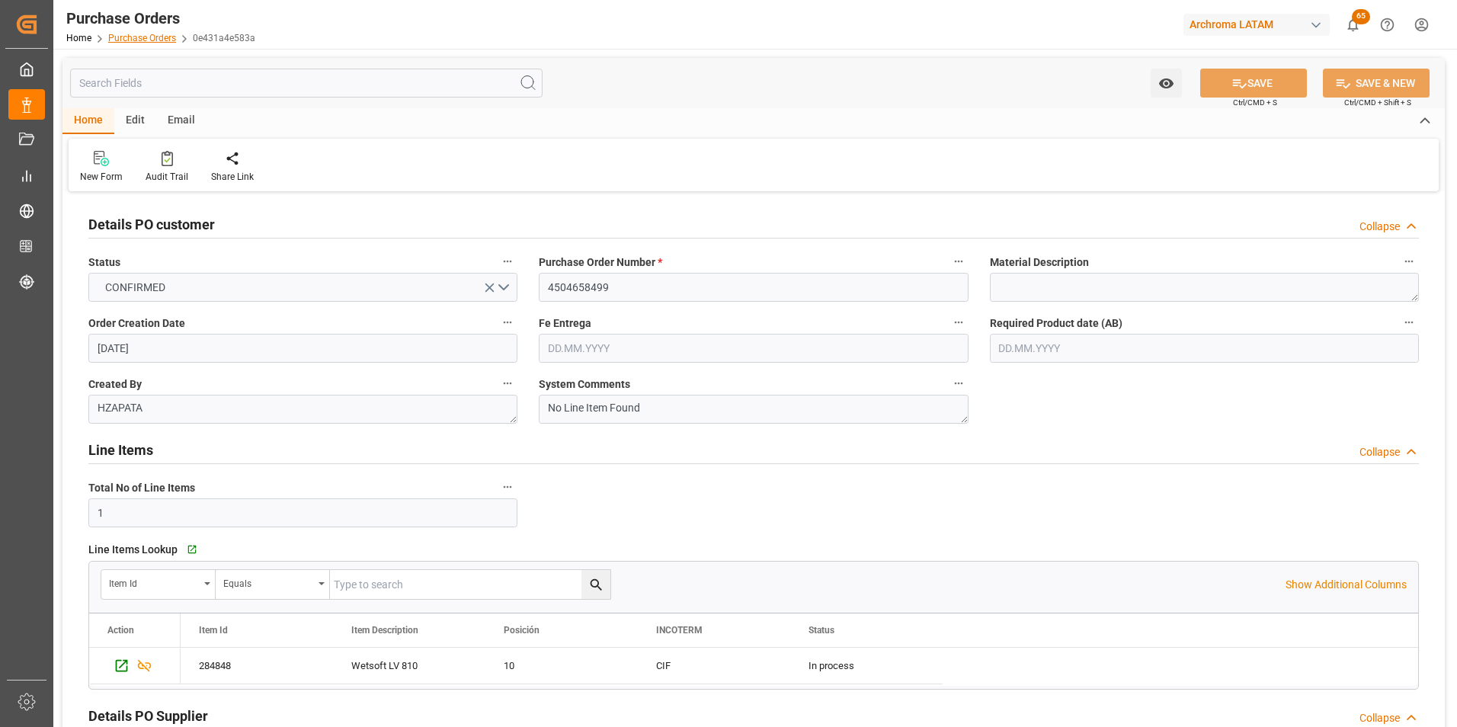
click at [146, 41] on link "Purchase Orders" at bounding box center [142, 38] width 68 height 11
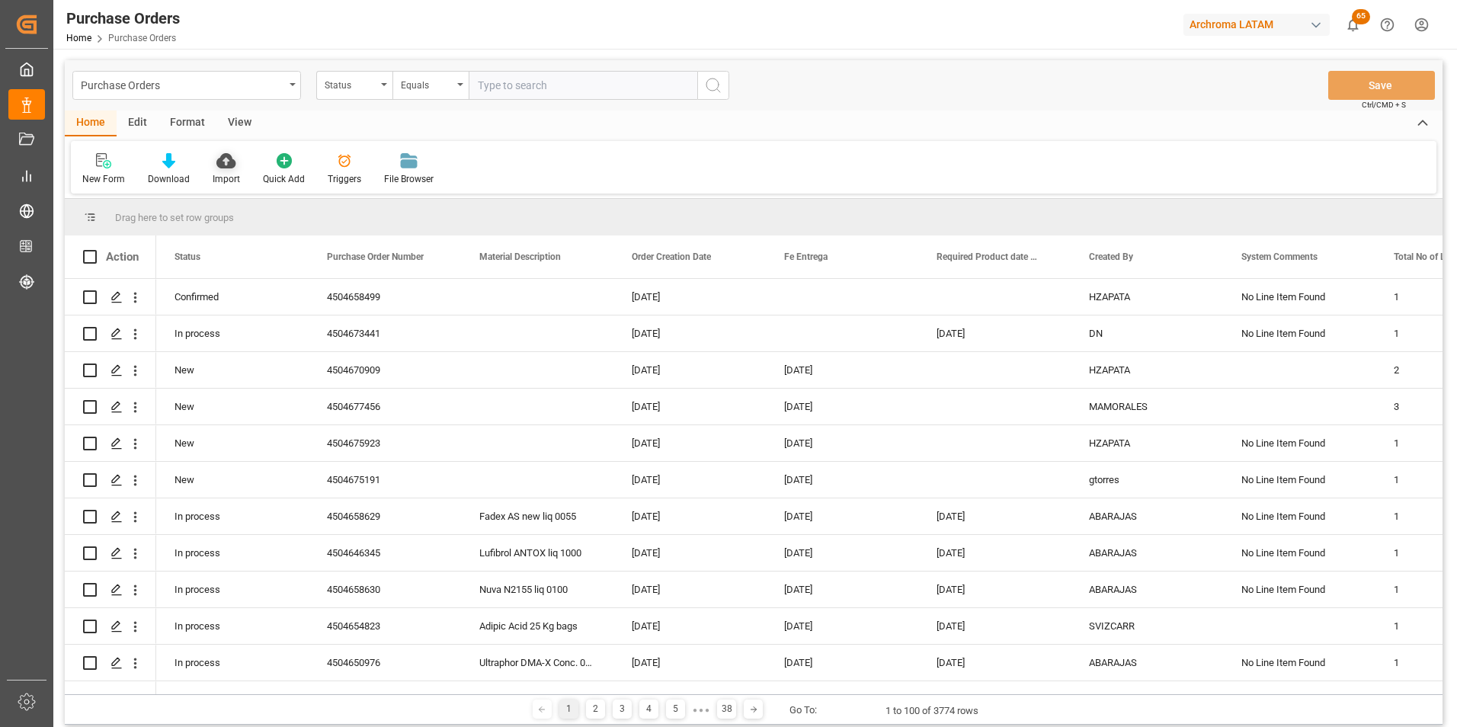
click at [223, 174] on div "Import" at bounding box center [226, 179] width 27 height 14
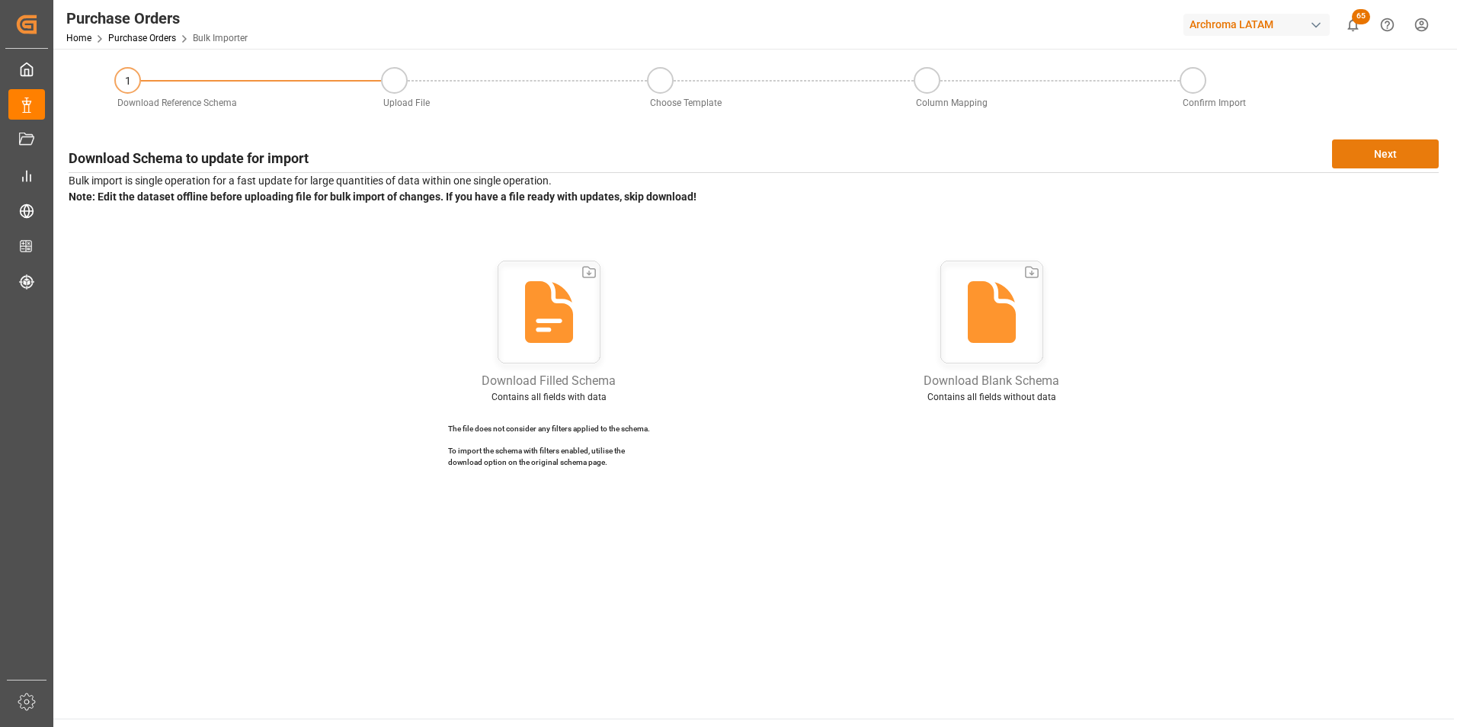
click at [1348, 163] on button "Next" at bounding box center [1385, 153] width 107 height 29
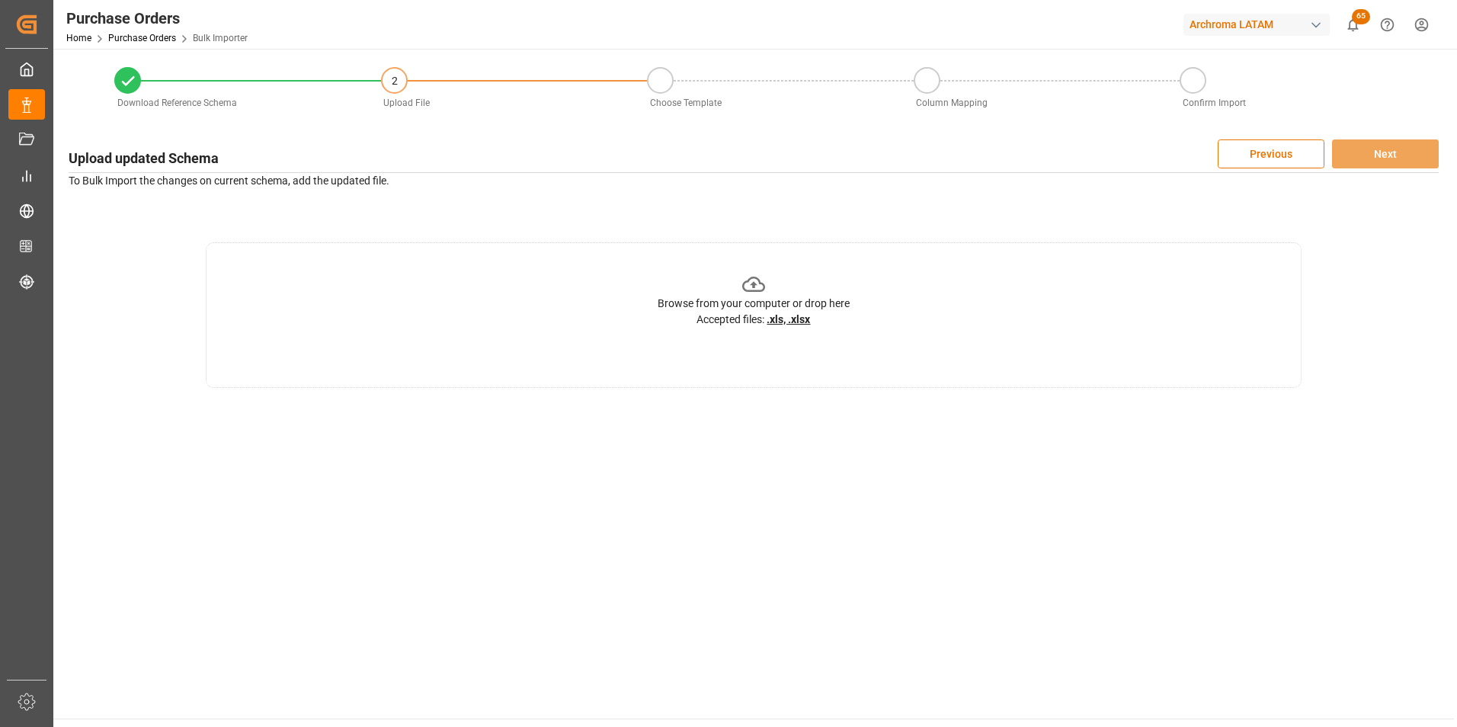
click at [590, 269] on div "Browse from your computer or drop here Accepted files: .xls, .xlsx" at bounding box center [753, 315] width 1095 height 146
click at [609, 411] on main "Download Reference Schema 2 Upload File Choose Template Column Mapping Confirm …" at bounding box center [753, 384] width 1400 height 670
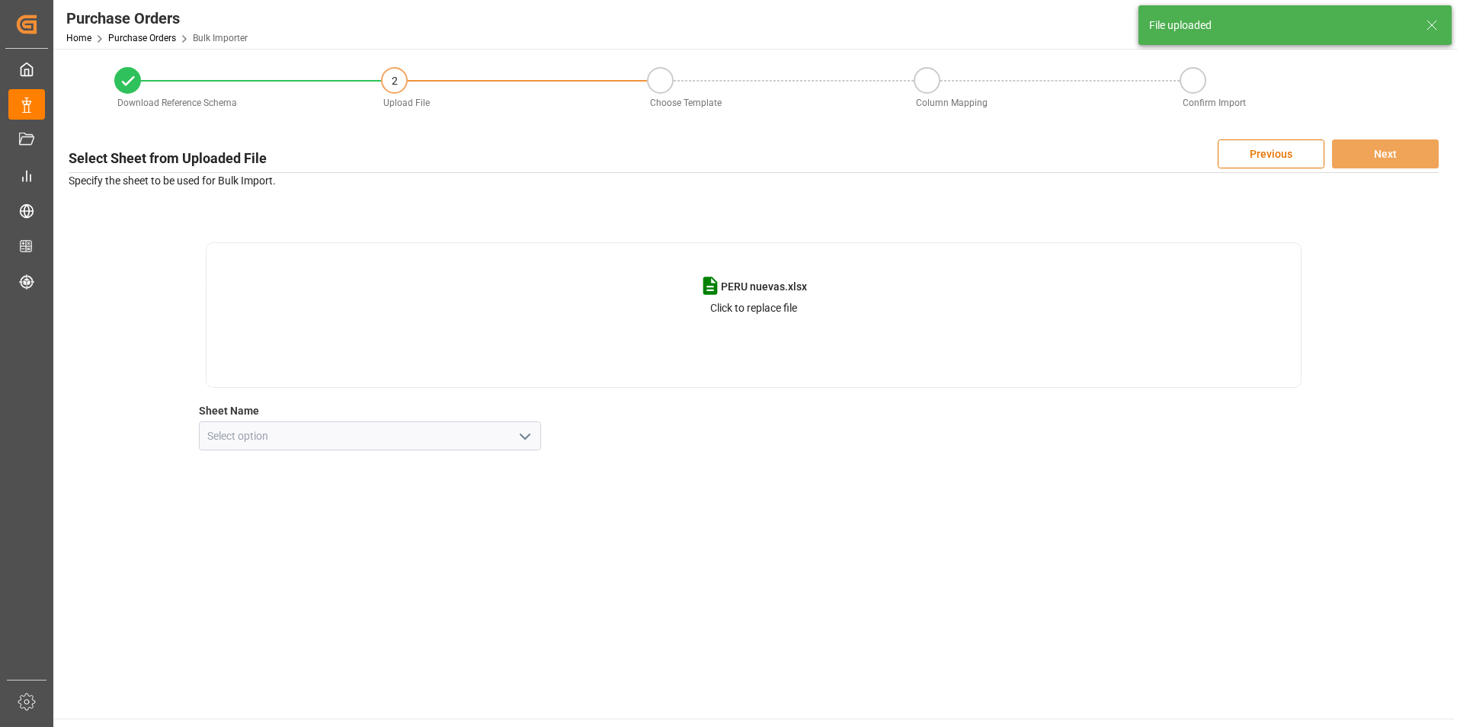
click at [518, 438] on icon "open menu" at bounding box center [525, 436] width 18 height 18
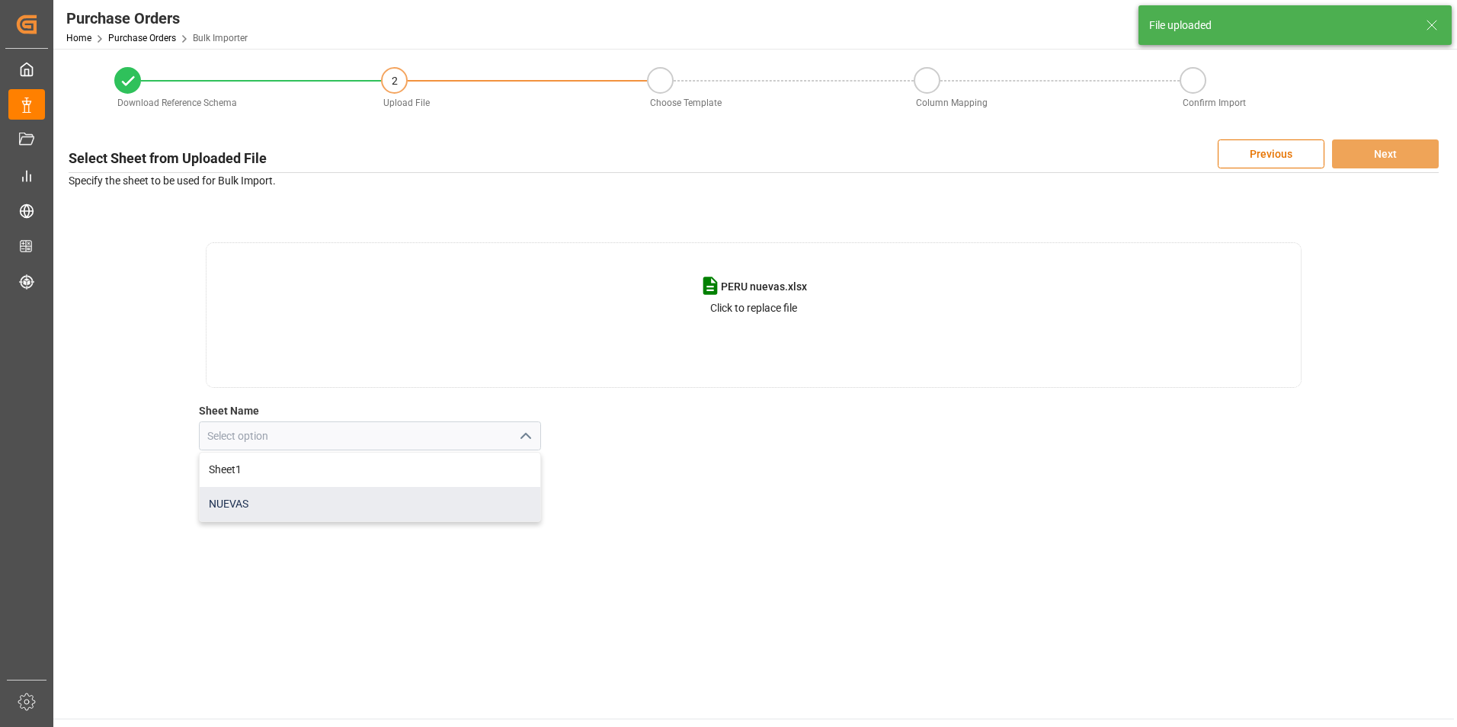
click at [357, 505] on div "NUEVAS" at bounding box center [370, 504] width 341 height 34
type input "NUEVAS"
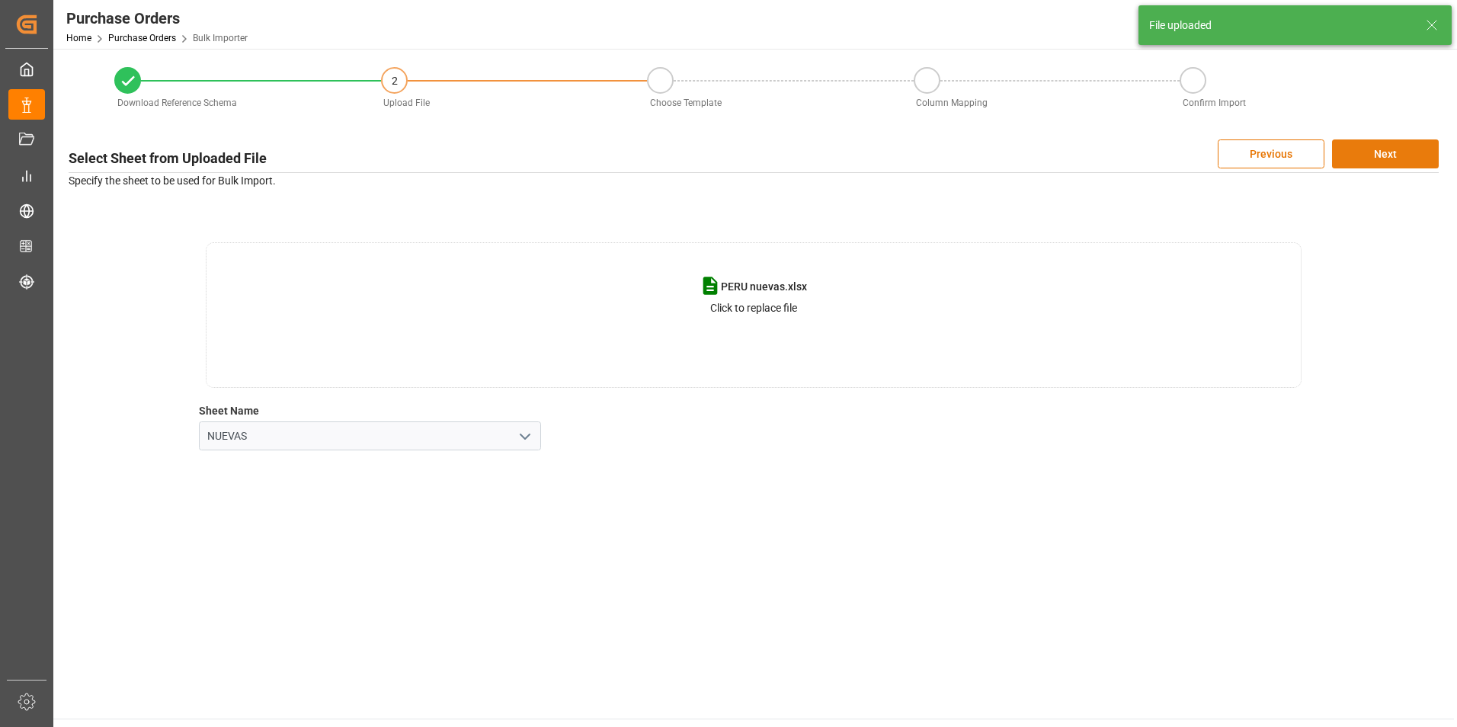
click at [1385, 158] on button "Next" at bounding box center [1385, 153] width 107 height 29
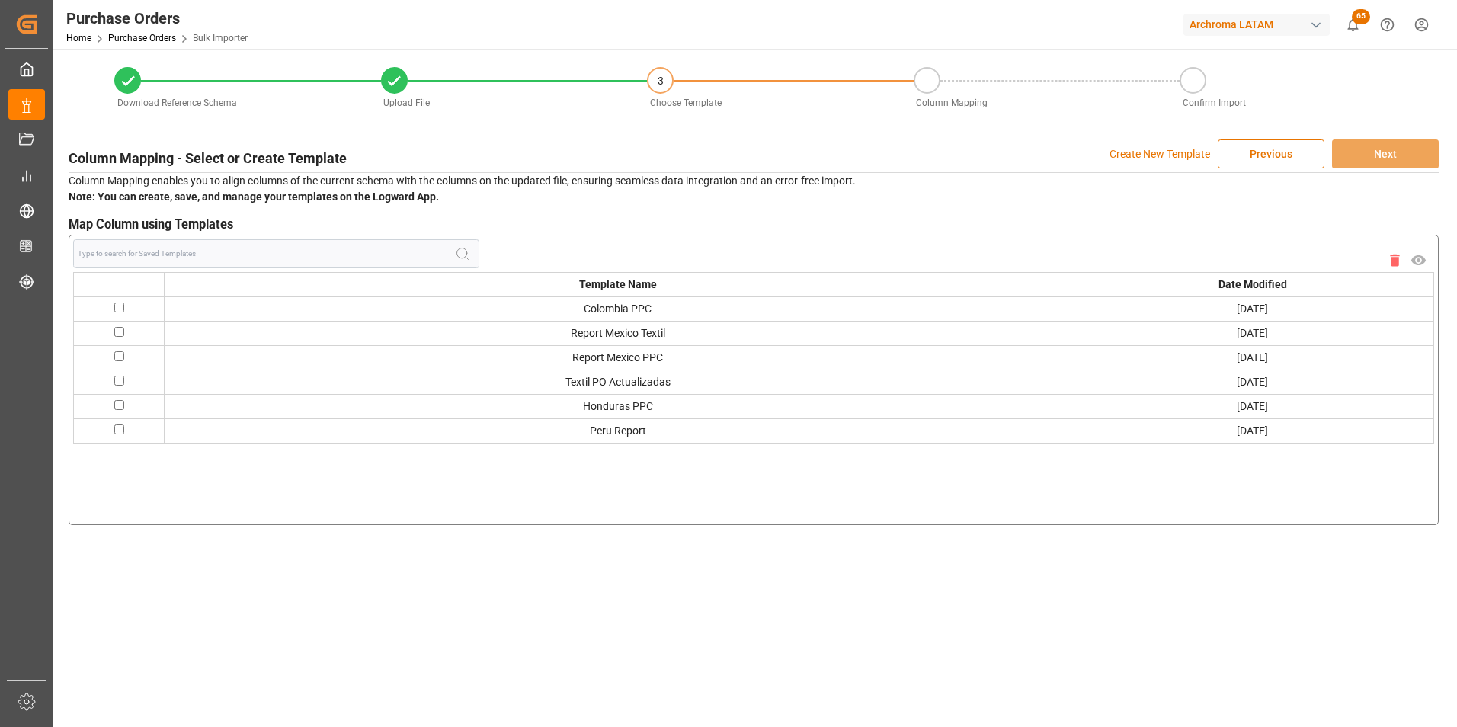
click at [1168, 155] on p "Create New Template" at bounding box center [1159, 153] width 101 height 29
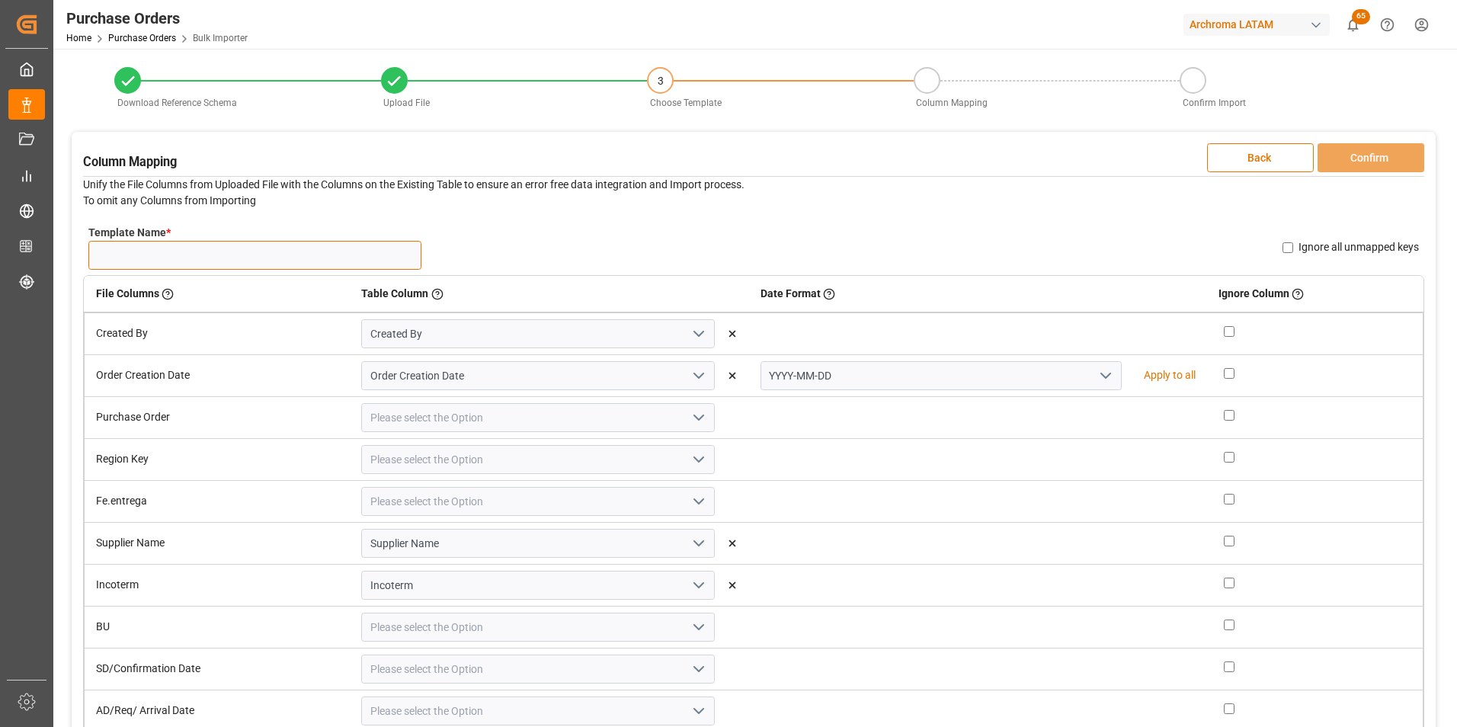
click at [203, 247] on input "Template Name *" at bounding box center [254, 255] width 333 height 29
type input "NUEVAS [GEOGRAPHIC_DATA] 15/10"
drag, startPoint x: 1081, startPoint y: 379, endPoint x: 1057, endPoint y: 388, distance: 25.3
click at [1096, 379] on icon "open menu" at bounding box center [1105, 375] width 18 height 18
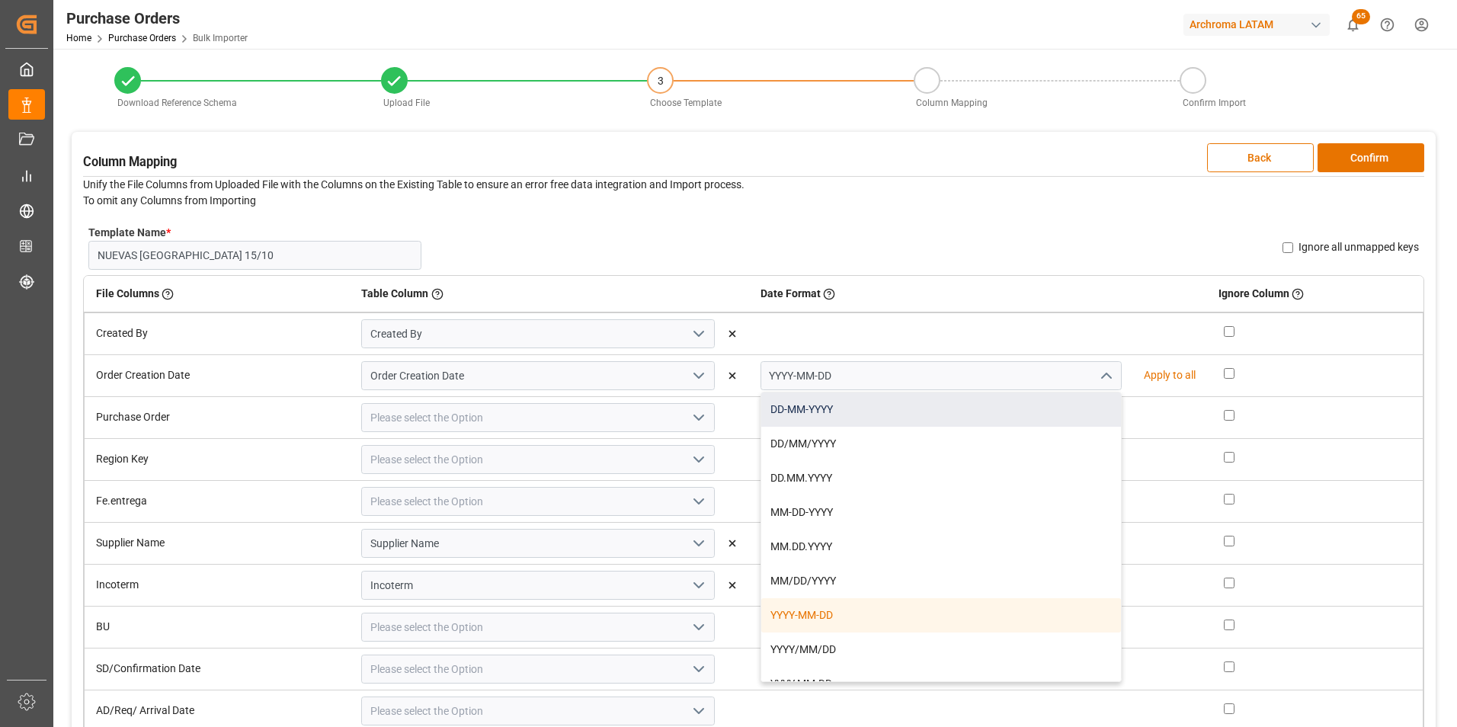
click at [1014, 412] on div "DD-MM-YYYY" at bounding box center [941, 409] width 360 height 34
type input "DD-MM-YYYY"
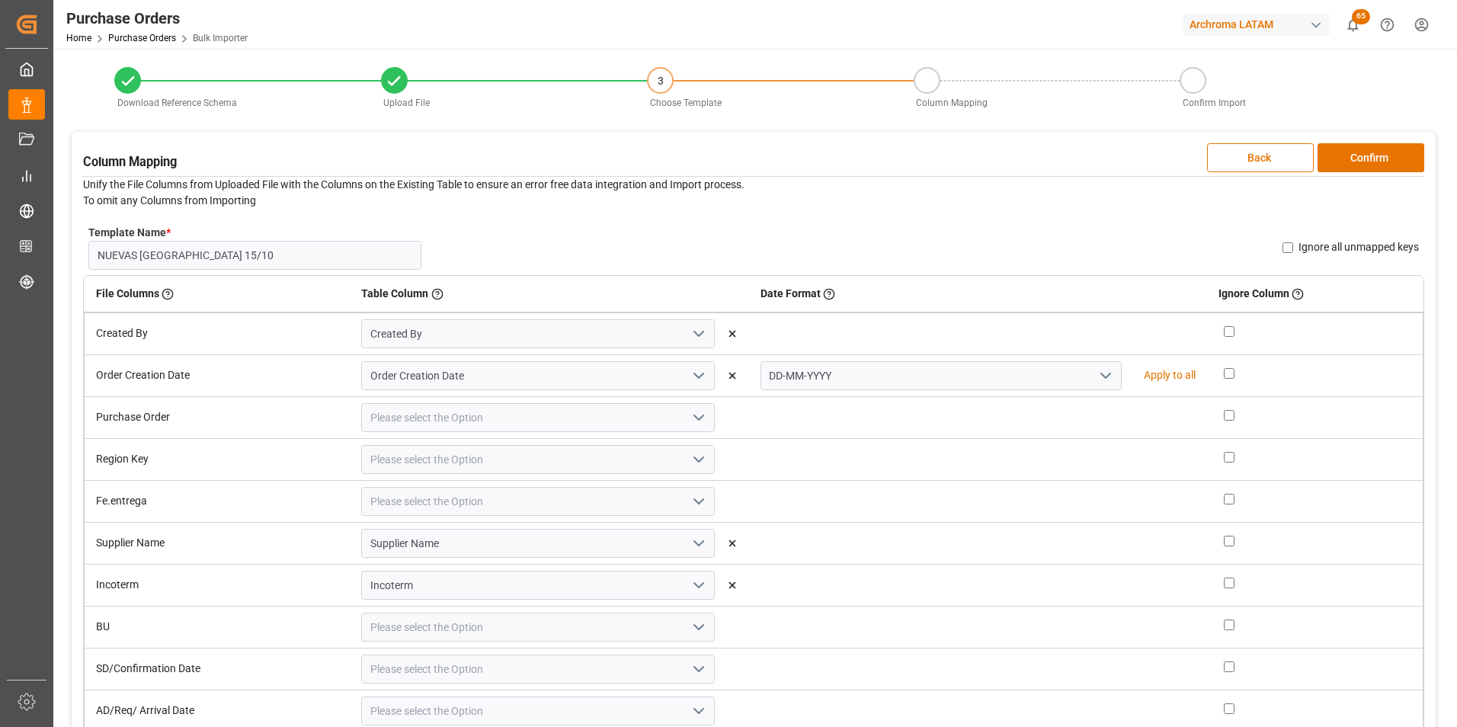
click at [689, 417] on icon "open menu" at bounding box center [698, 417] width 18 height 18
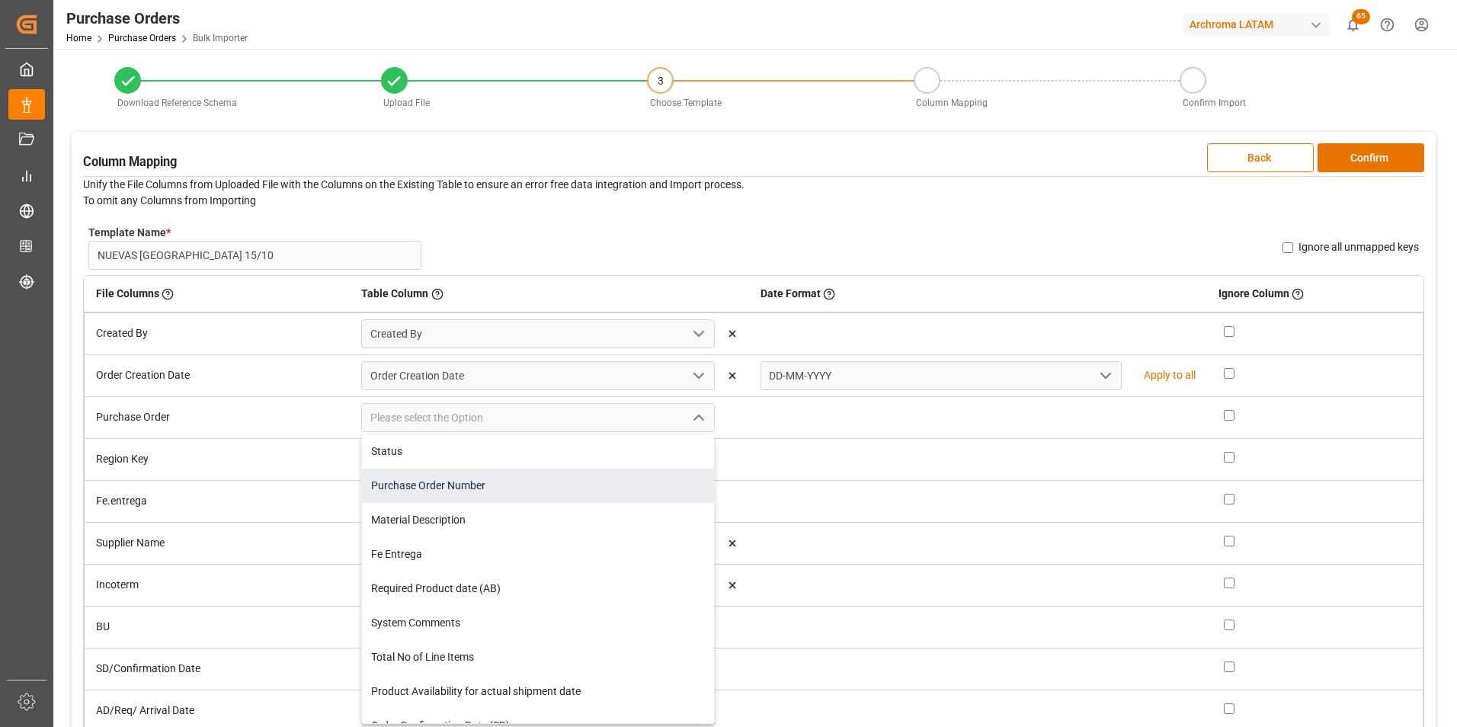
click at [569, 489] on div "Purchase Order Number" at bounding box center [538, 486] width 352 height 34
type input "Purchase Order Number"
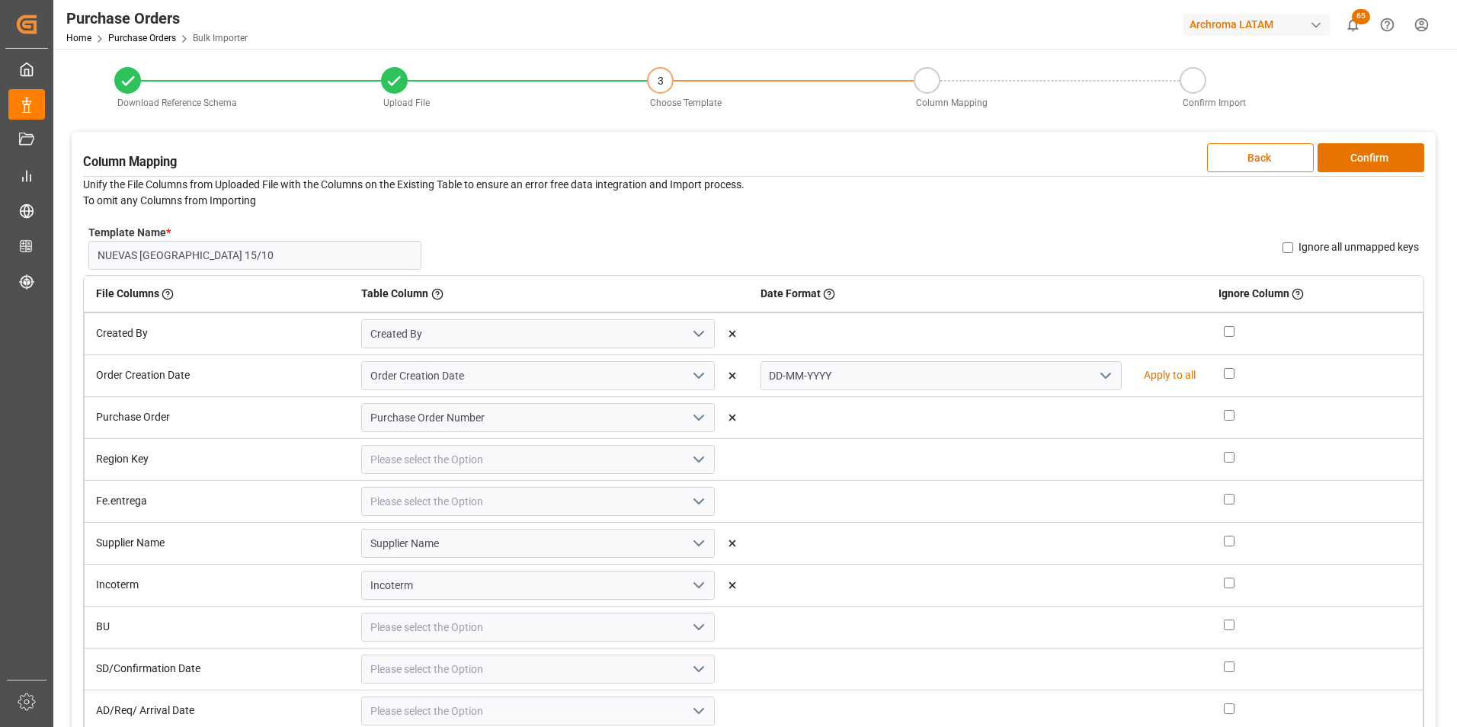
click at [699, 453] on icon "open menu" at bounding box center [698, 459] width 18 height 18
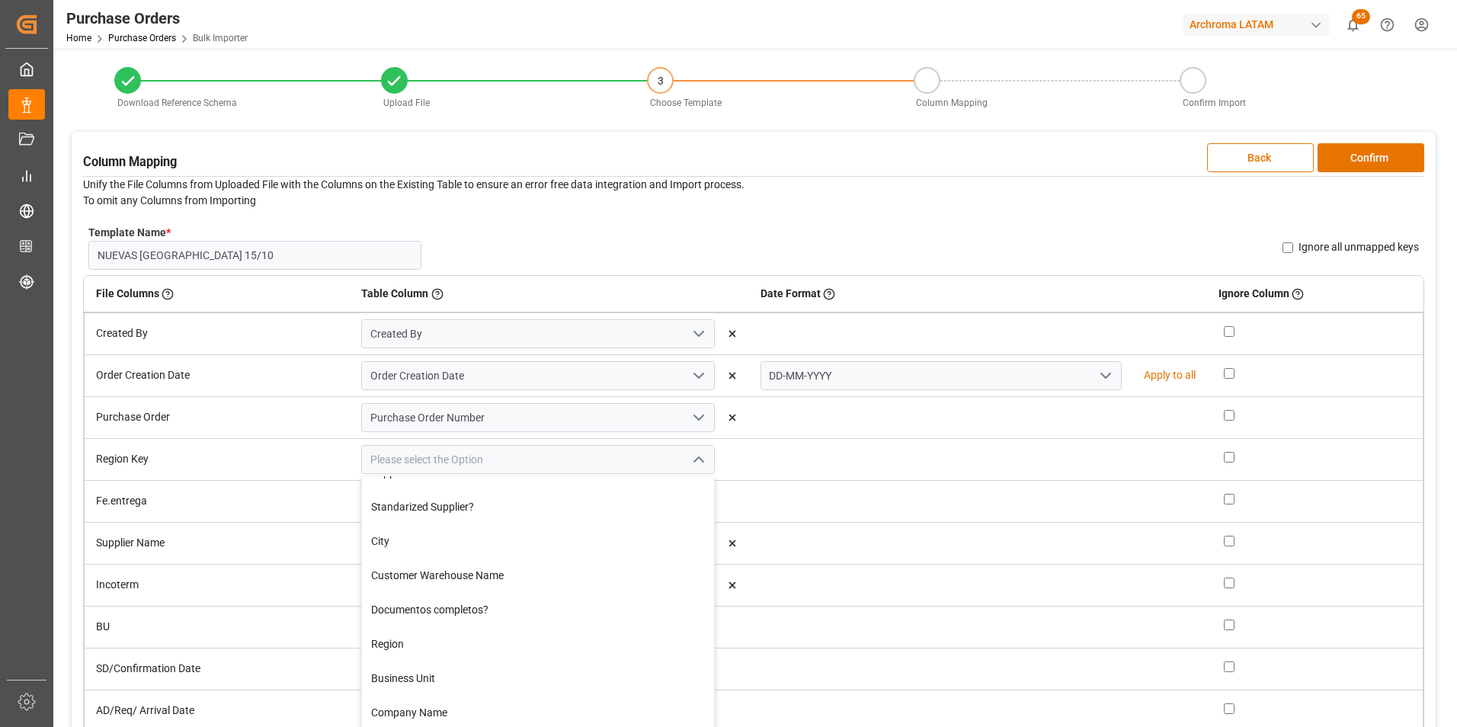
scroll to position [381, 0]
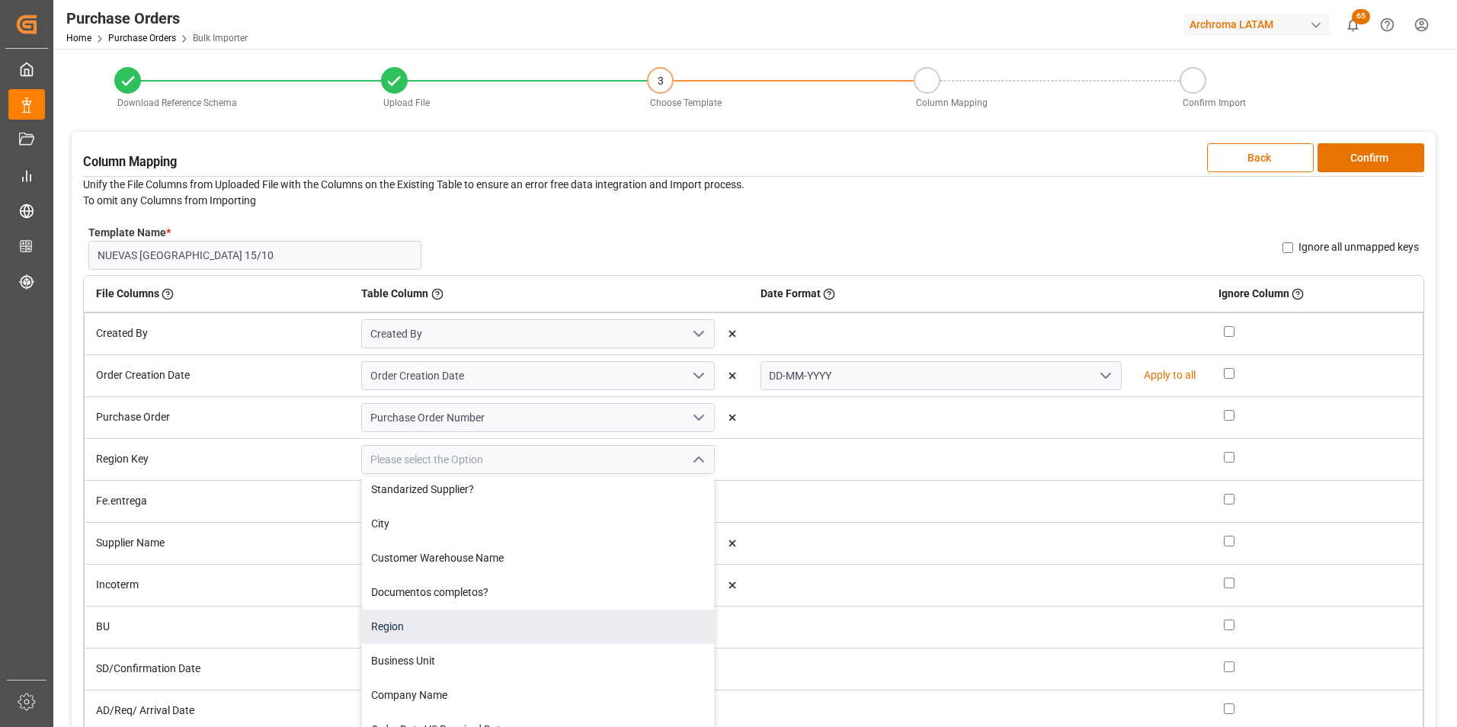
click at [472, 616] on div "Region" at bounding box center [538, 626] width 352 height 34
type input "Region"
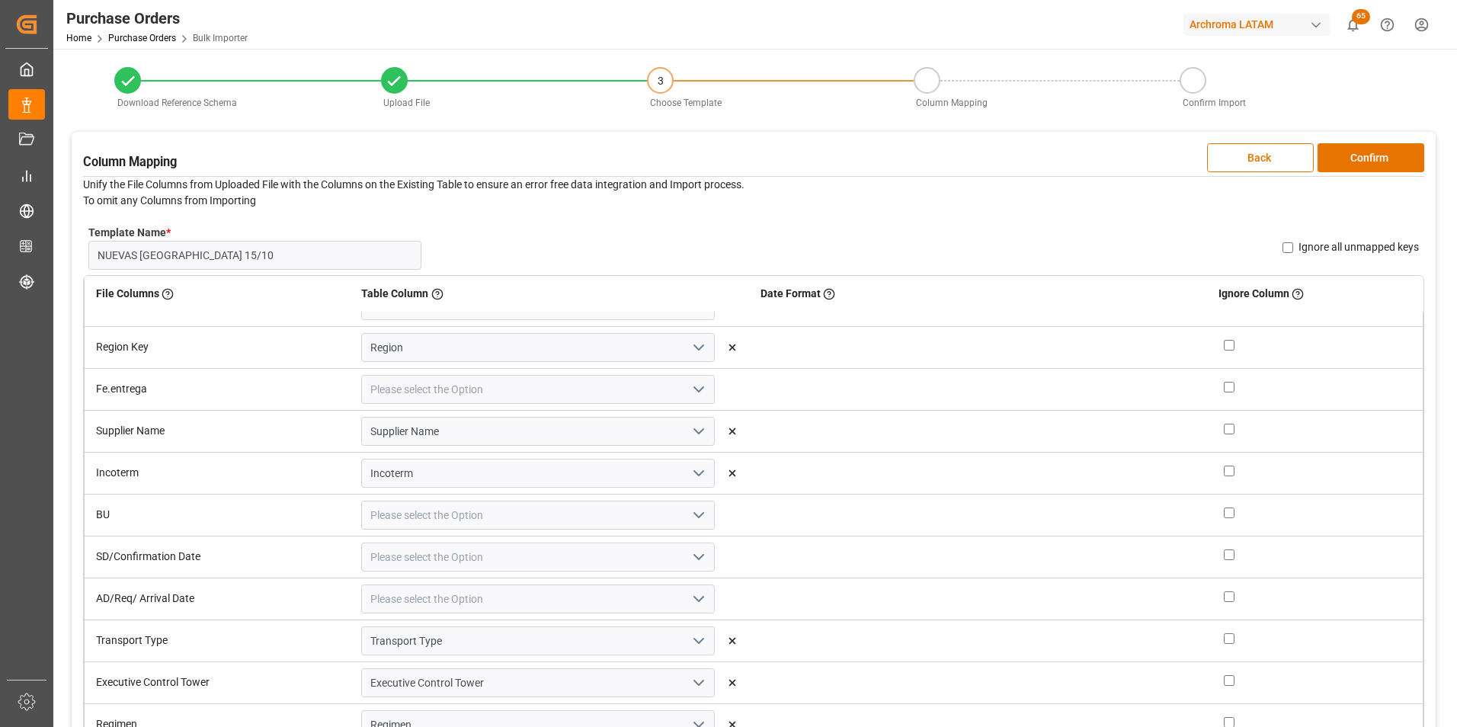
scroll to position [117, 0]
click at [695, 385] on polyline "open menu" at bounding box center [698, 384] width 9 height 5
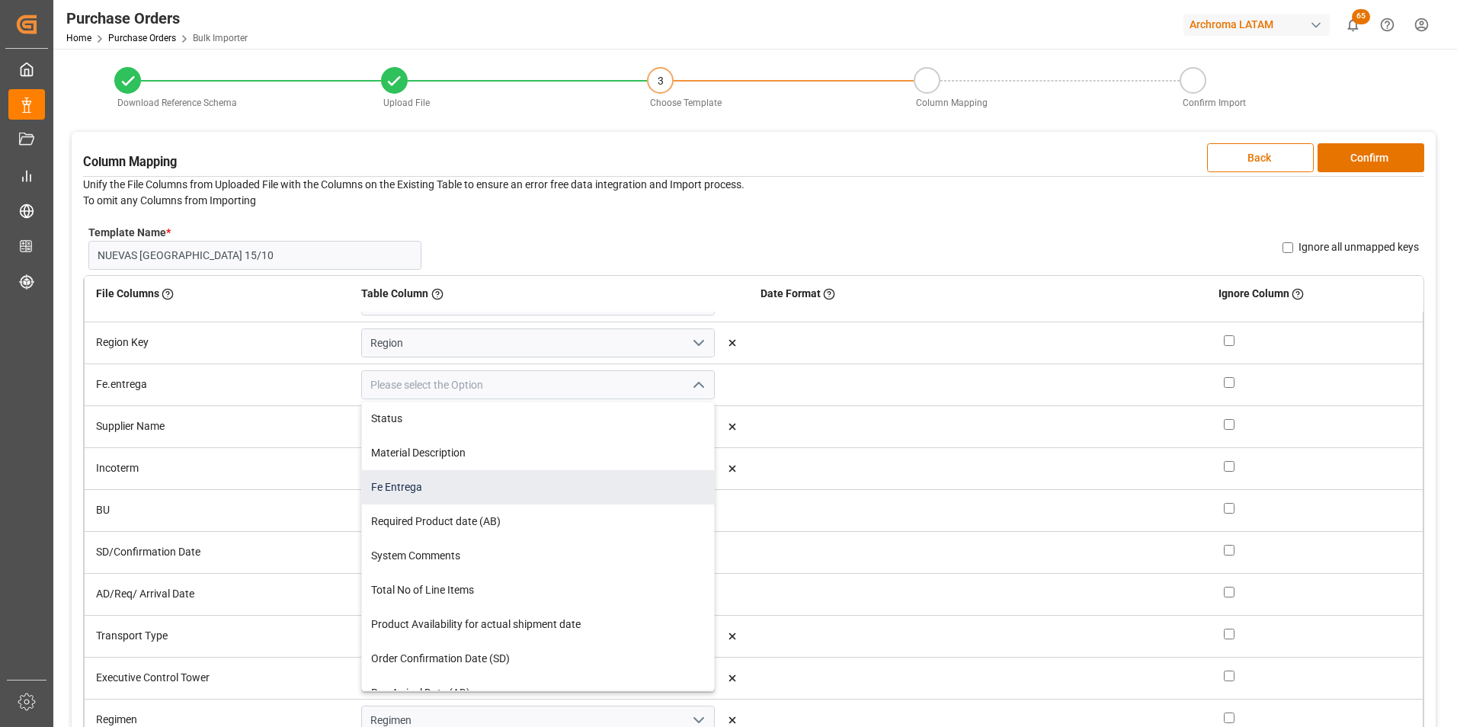
click at [508, 483] on div "Fe Entrega" at bounding box center [538, 487] width 352 height 34
type input "Fe Entrega"
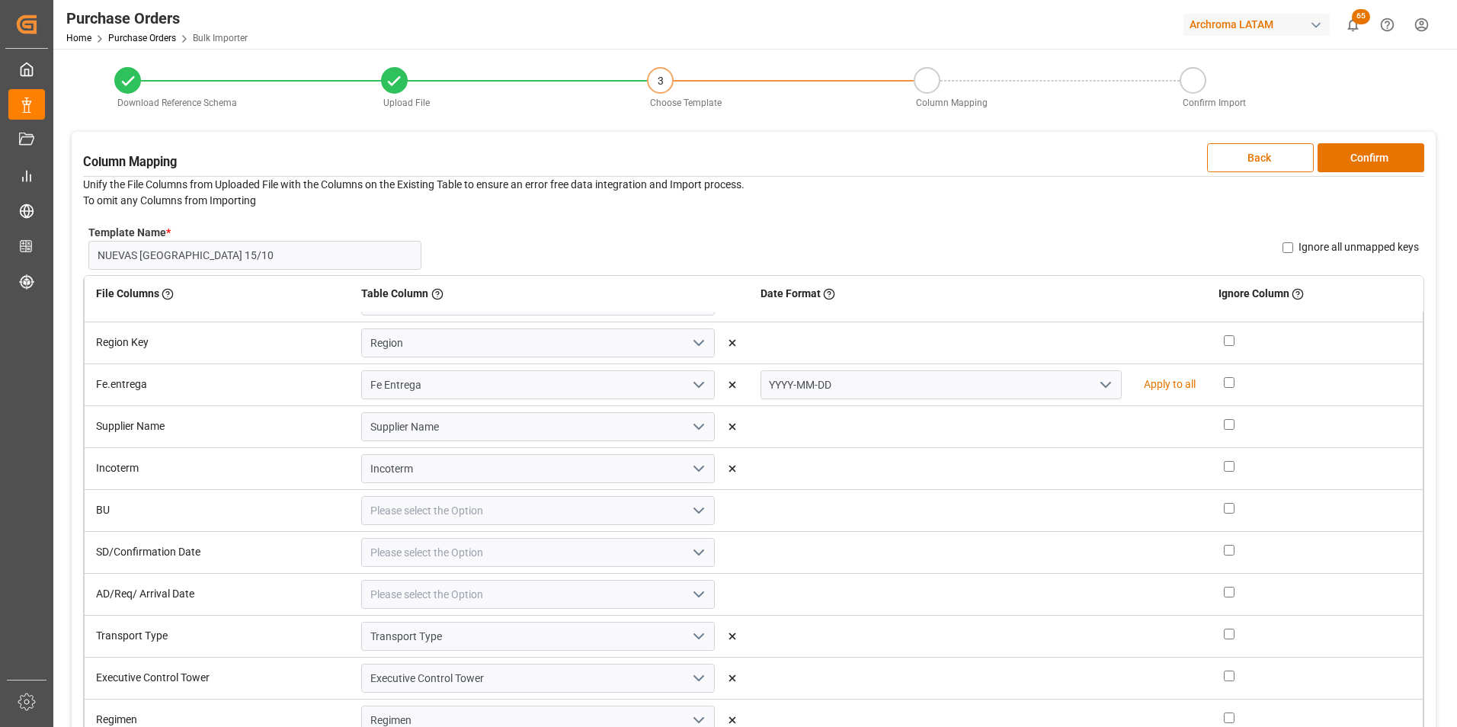
click at [1096, 386] on icon "open menu" at bounding box center [1105, 385] width 18 height 18
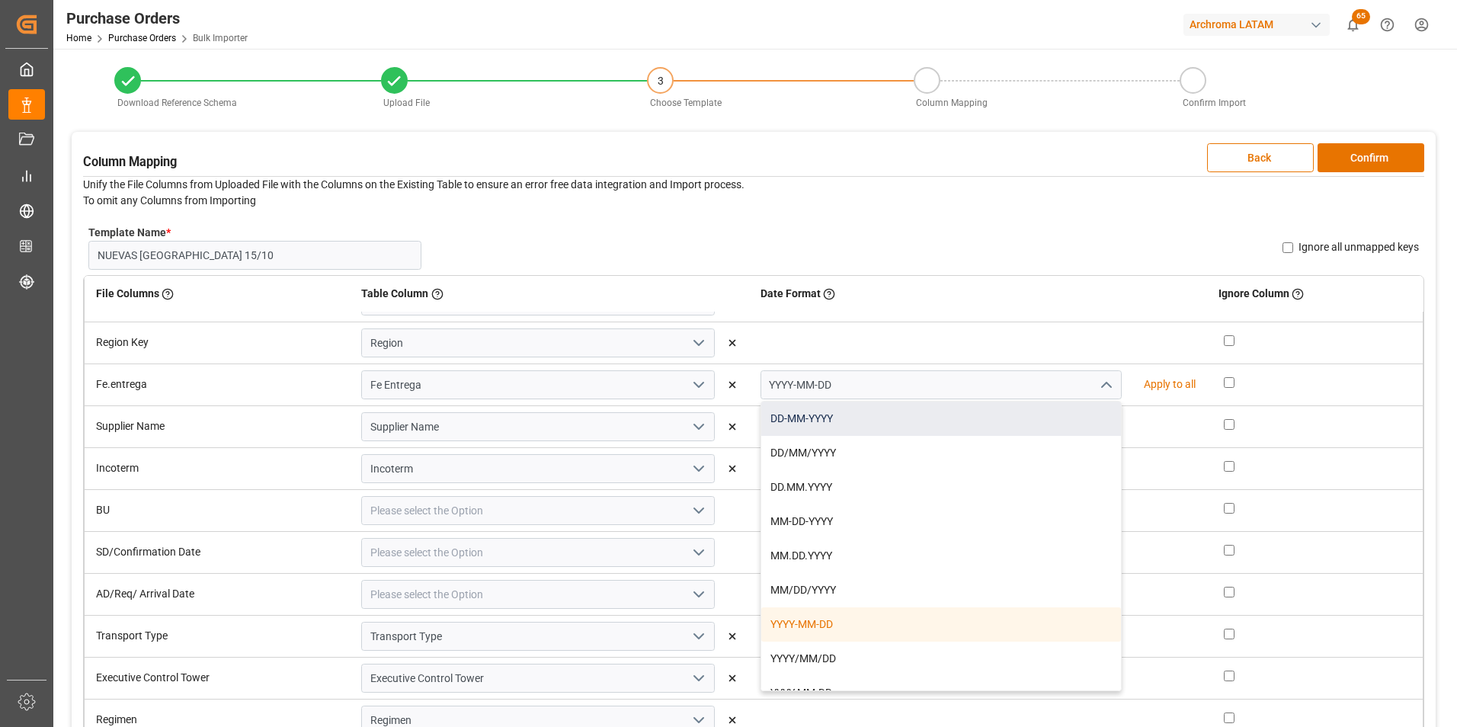
click at [1040, 415] on div "DD-MM-YYYY" at bounding box center [941, 418] width 360 height 34
type input "DD-MM-YYYY"
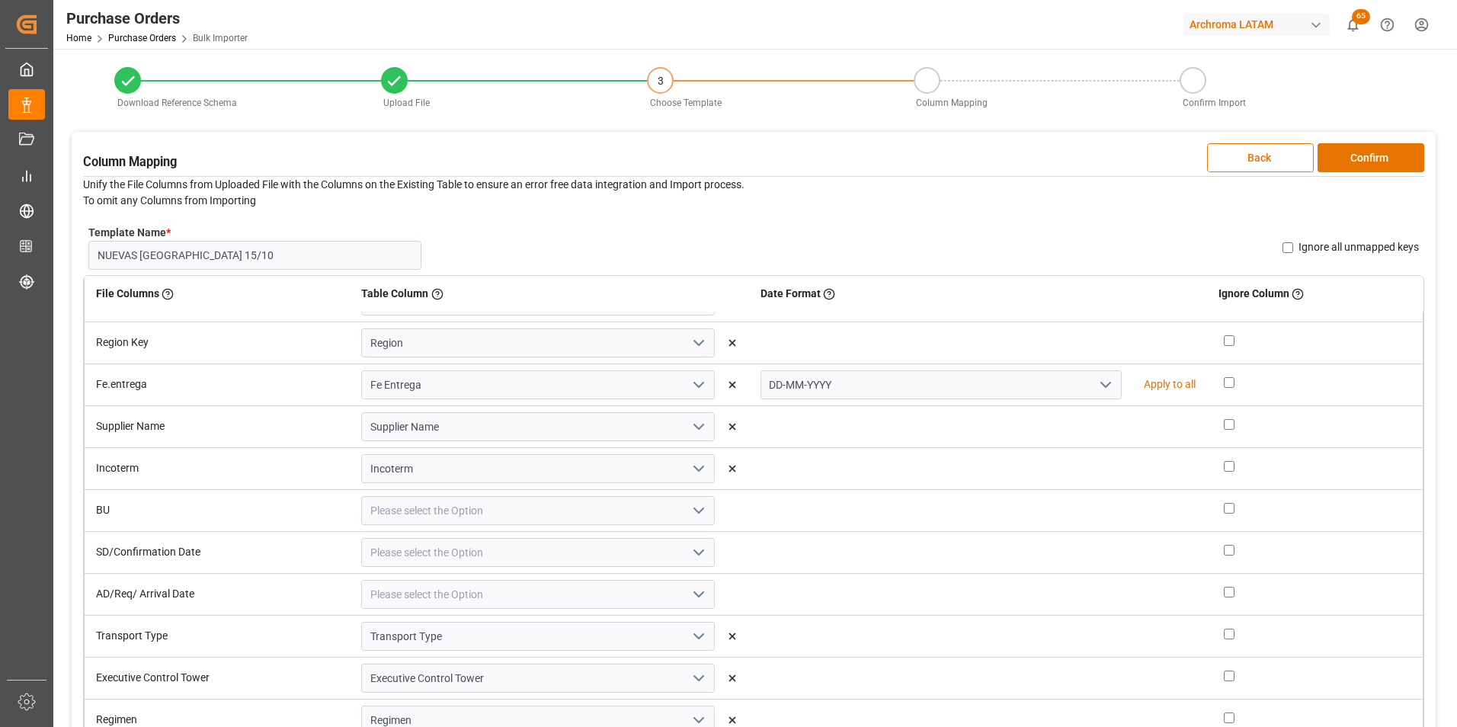
click at [689, 514] on icon "open menu" at bounding box center [698, 510] width 18 height 18
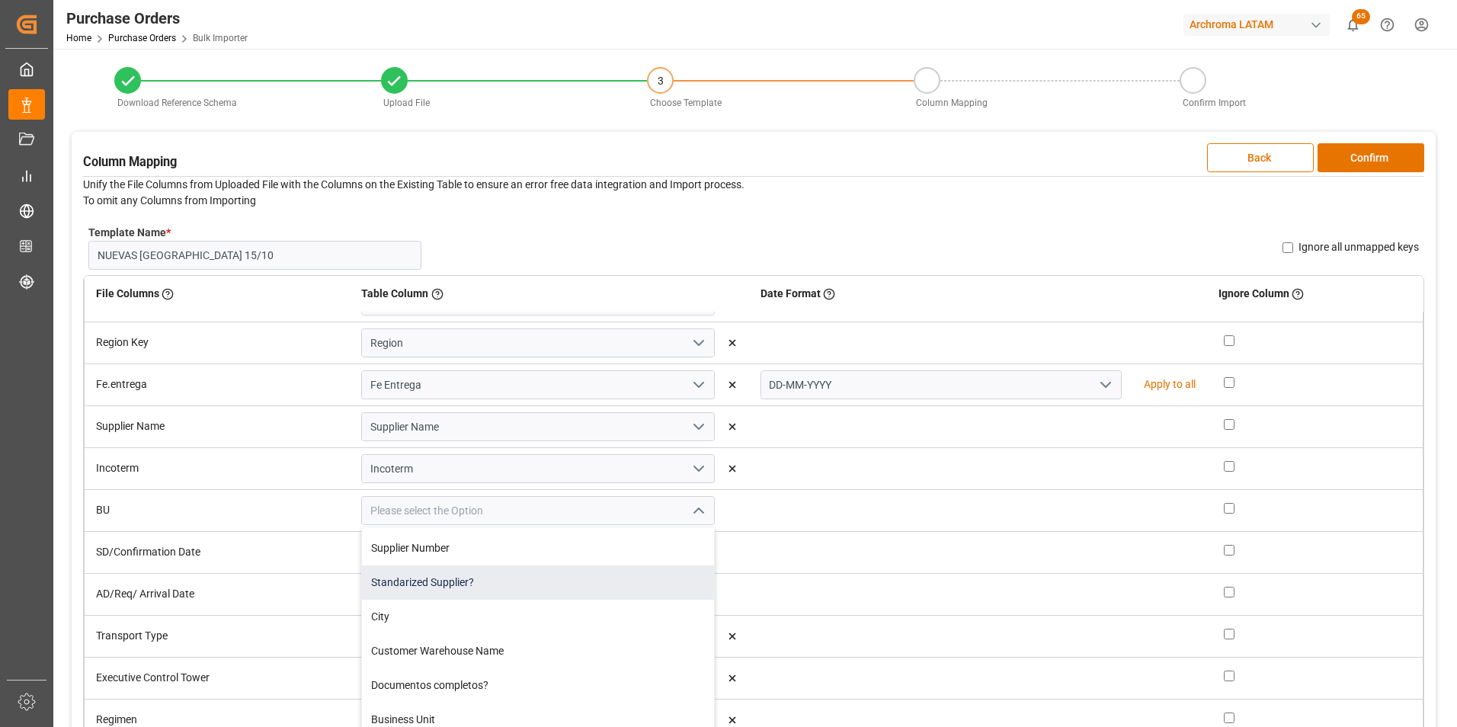
scroll to position [381, 0]
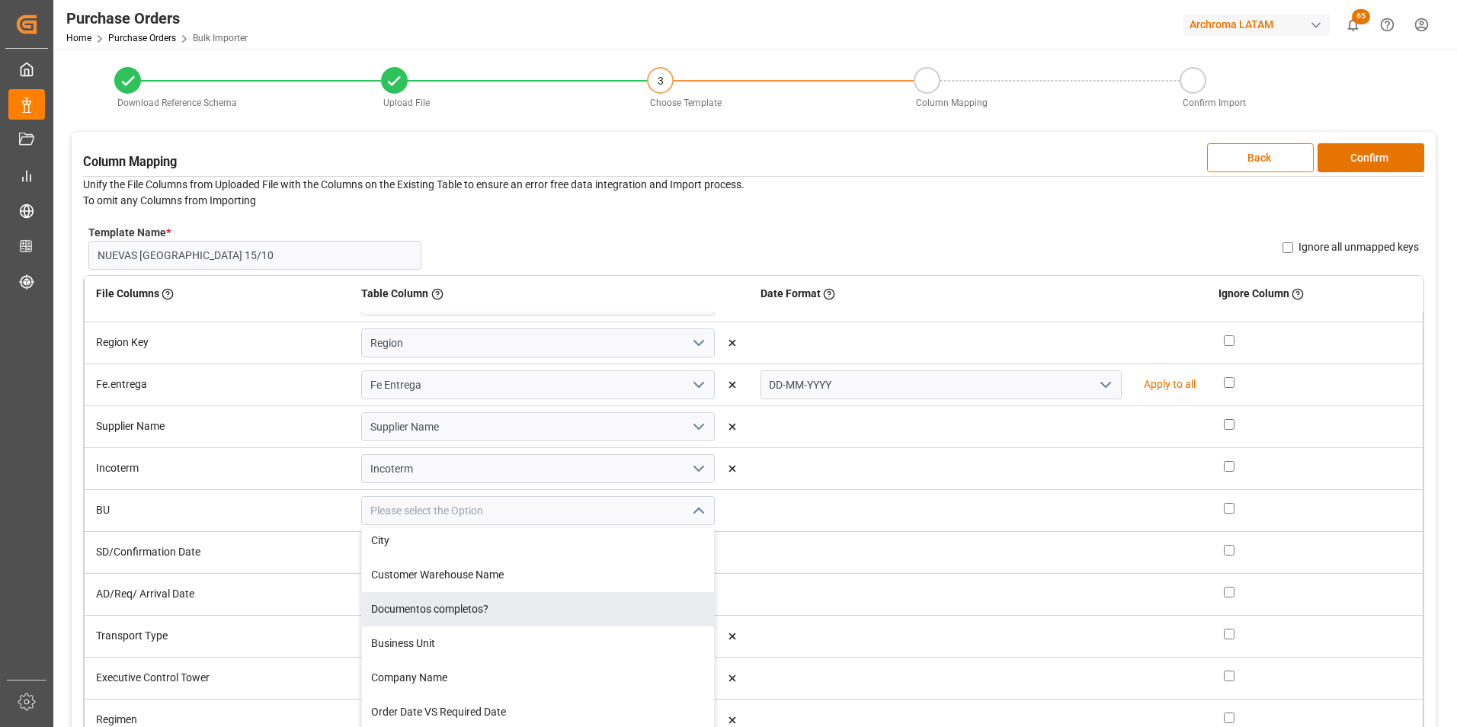
click at [573, 631] on div "Business Unit" at bounding box center [538, 643] width 352 height 34
type input "Business Unit"
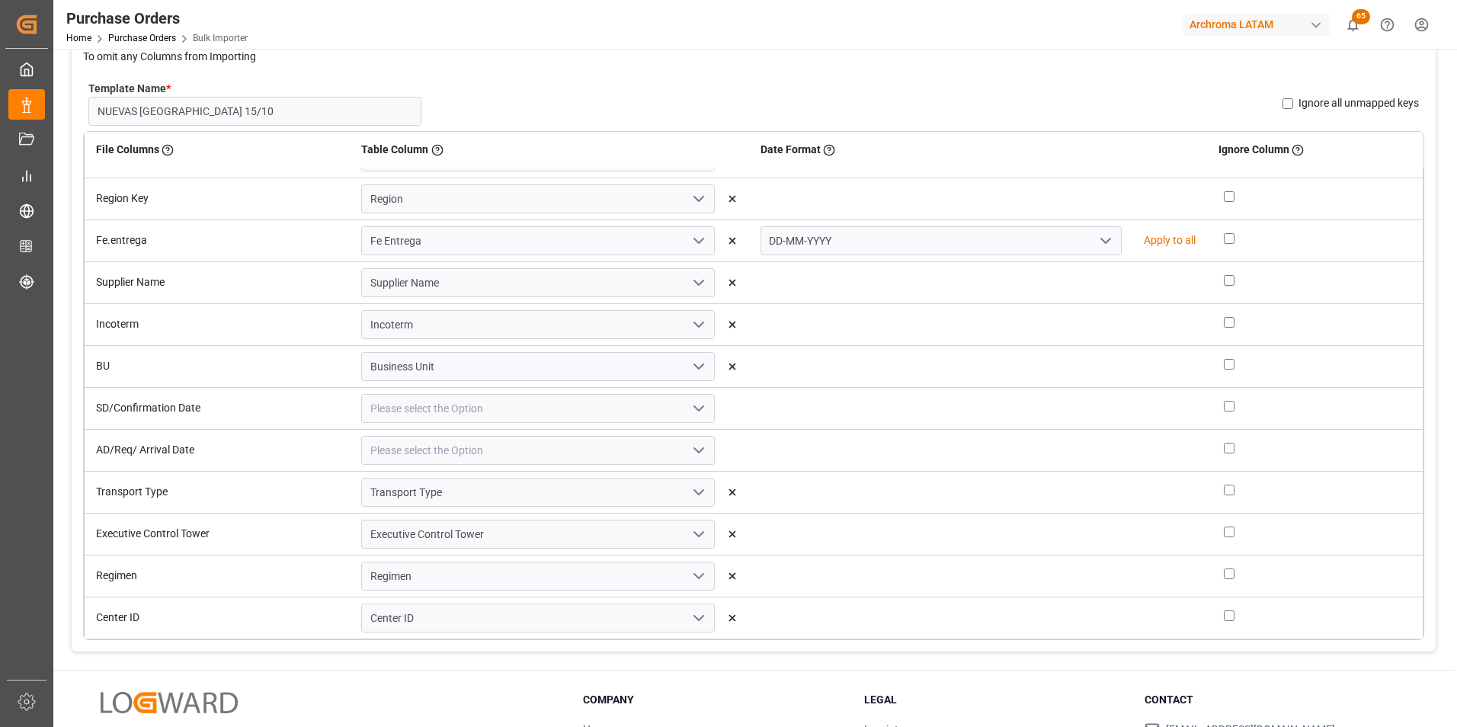
scroll to position [229, 0]
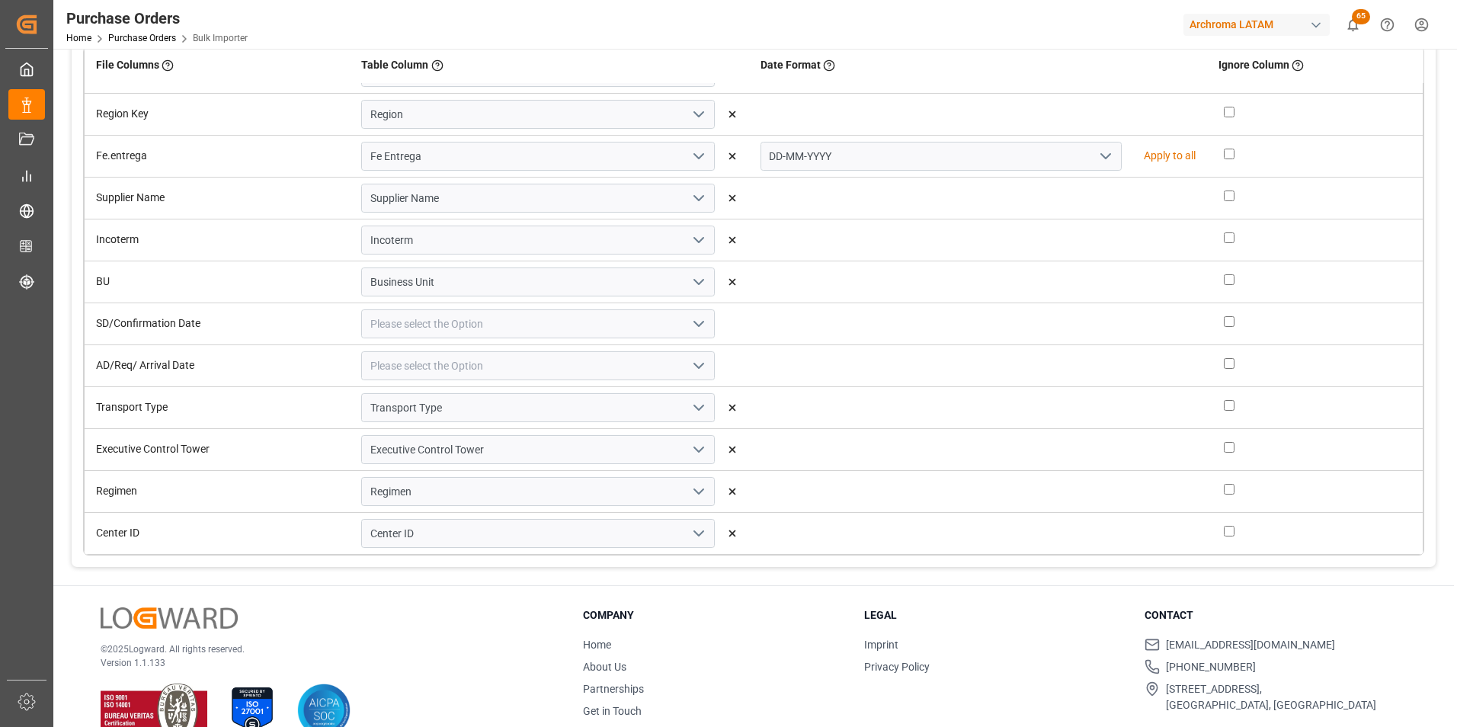
click at [698, 322] on icon "open menu" at bounding box center [698, 324] width 18 height 18
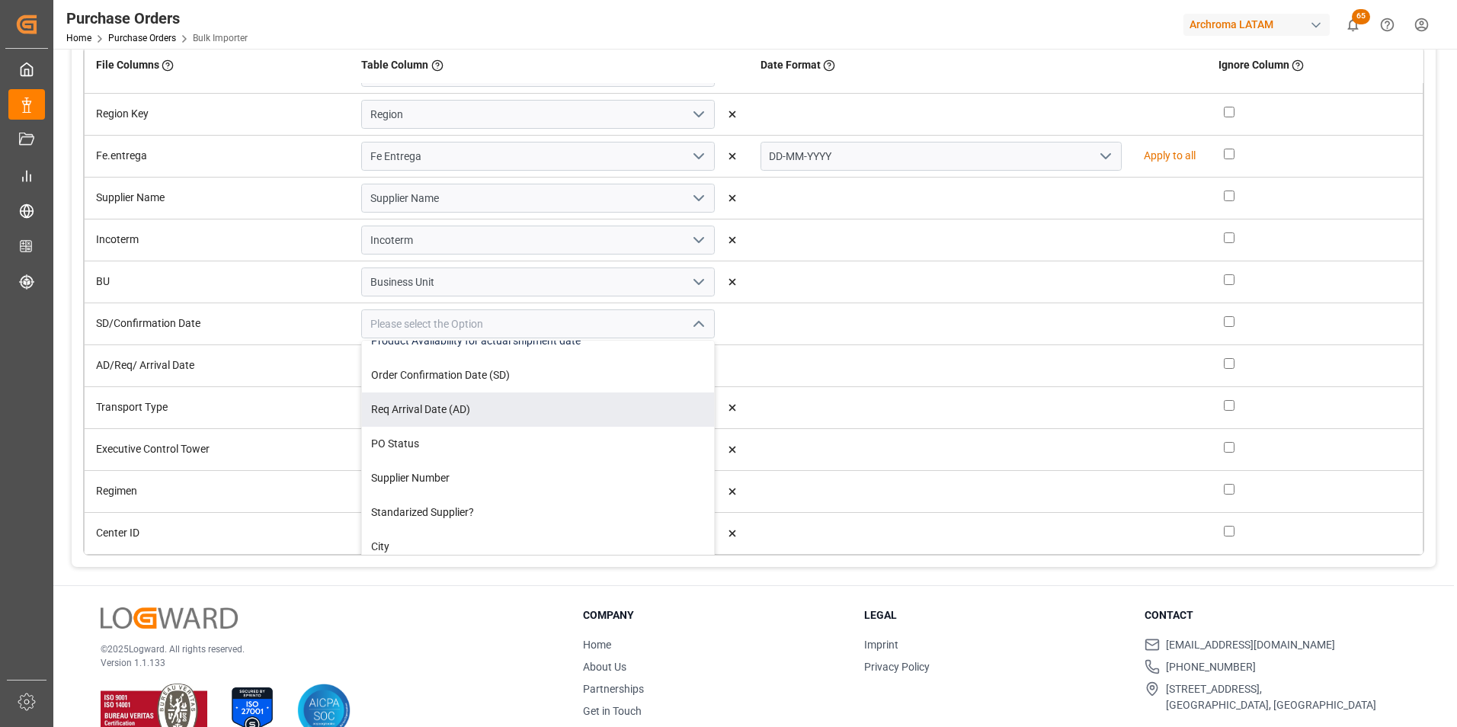
scroll to position [152, 0]
click at [549, 411] on div "Order Confirmation Date (SD)" at bounding box center [538, 411] width 352 height 34
type input "Order Confirmation Date (SD)"
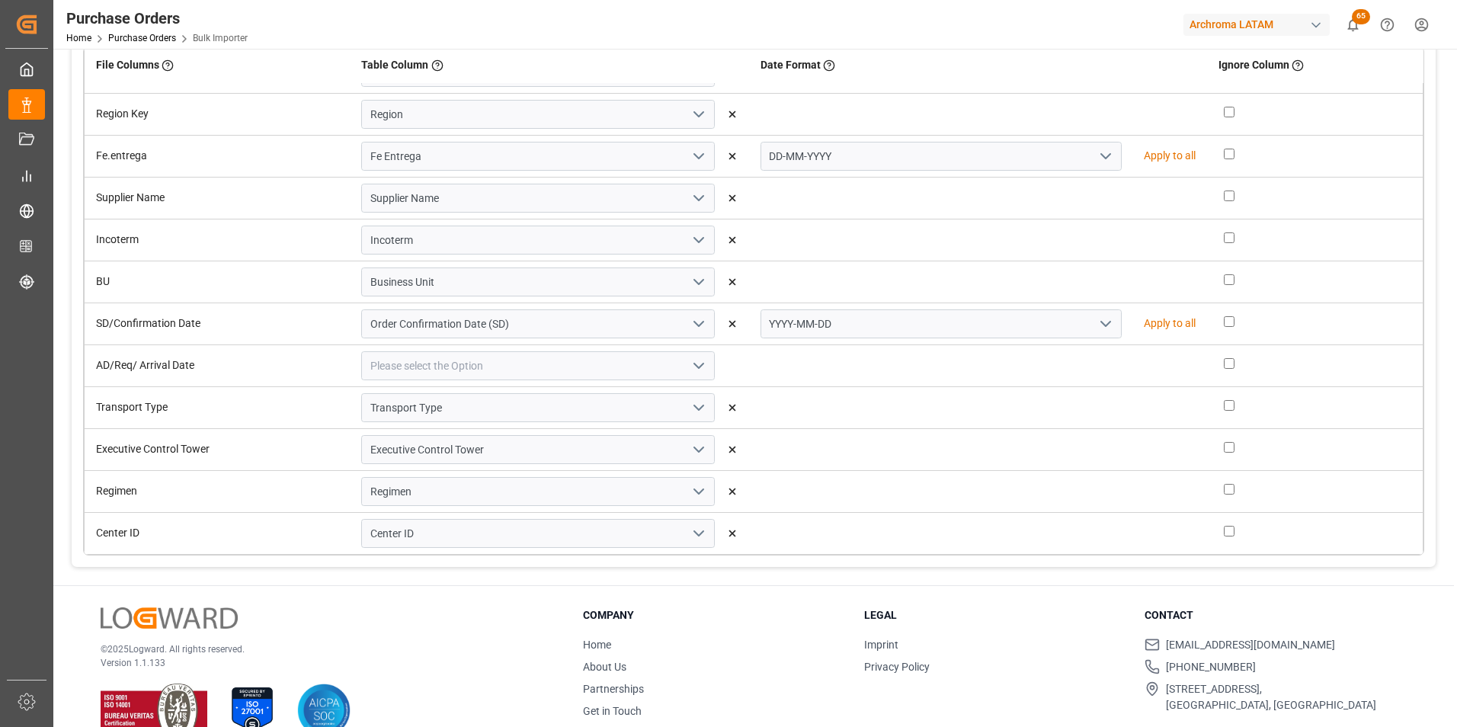
click at [1096, 320] on icon "open menu" at bounding box center [1105, 324] width 18 height 18
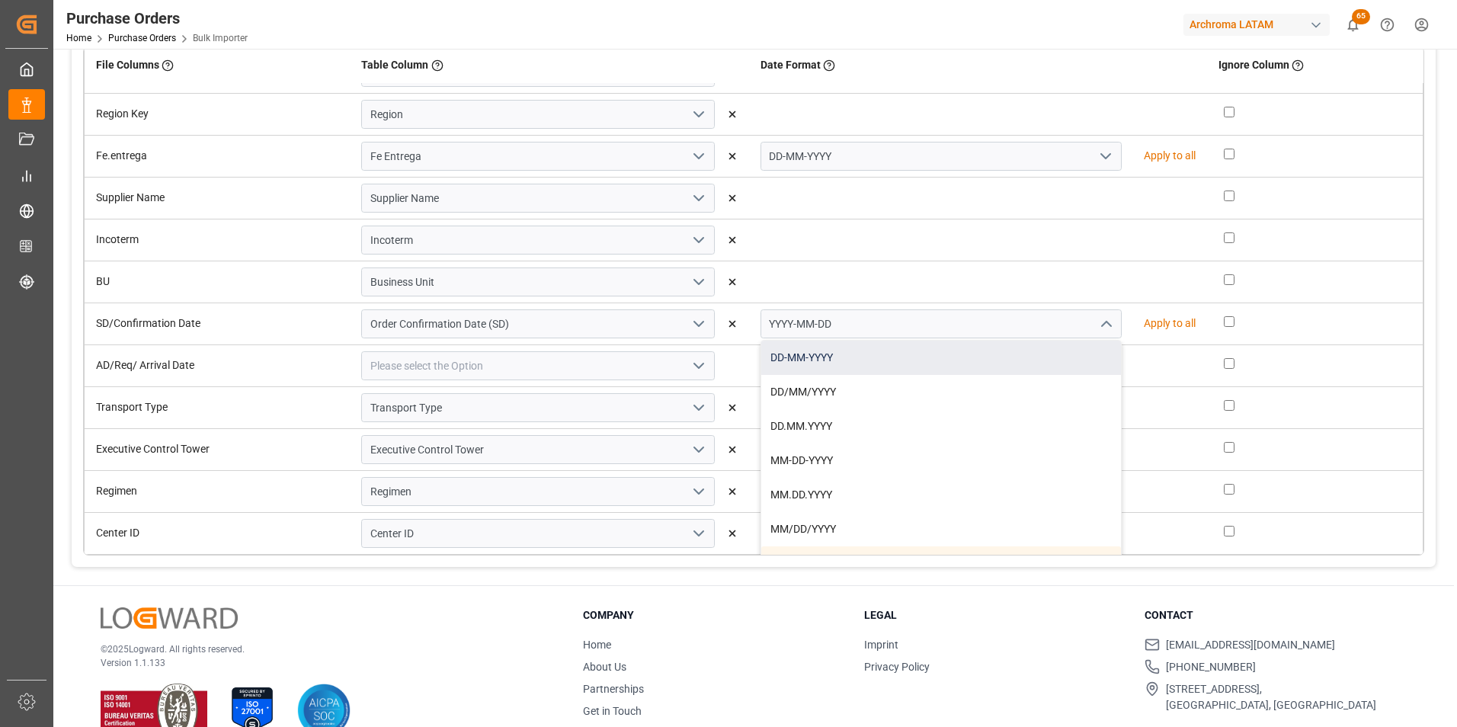
click at [996, 352] on div "DD-MM-YYYY" at bounding box center [941, 358] width 360 height 34
type input "DD-MM-YYYY"
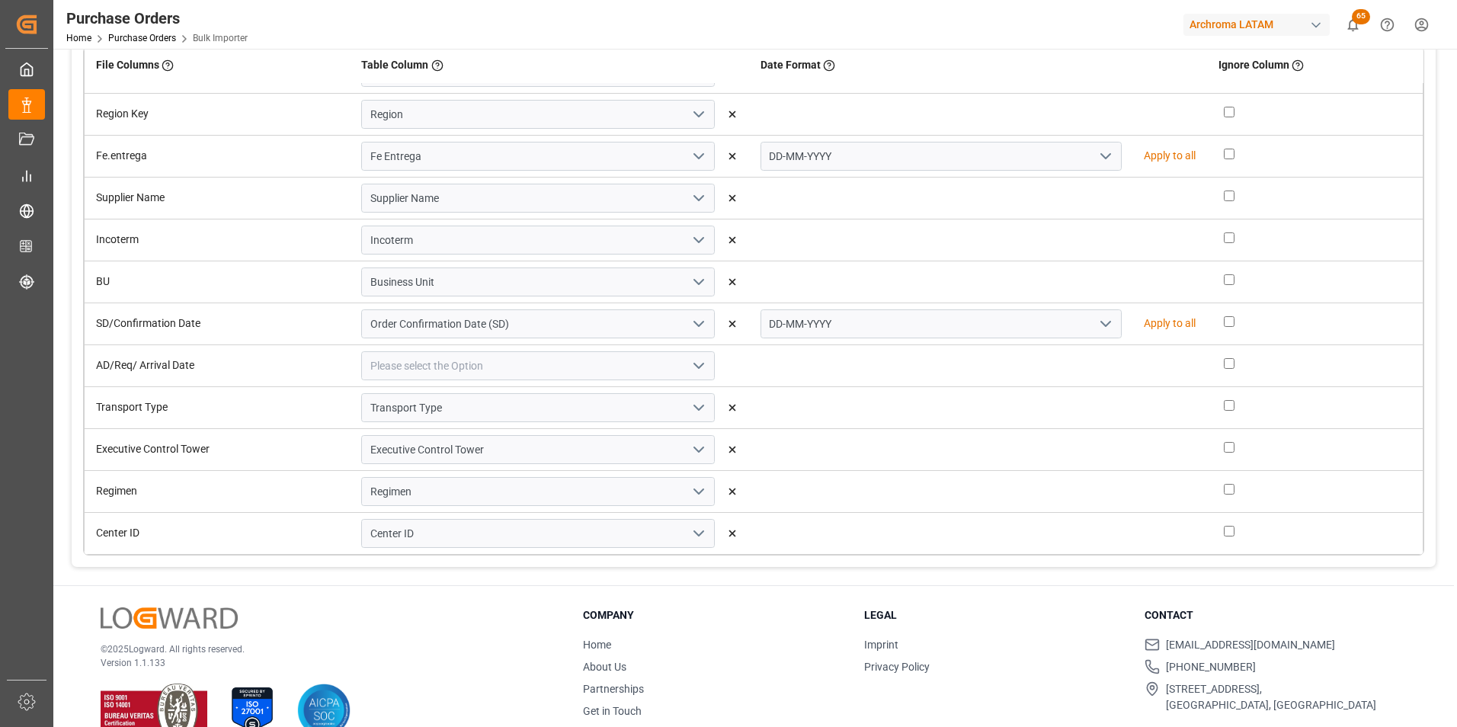
click at [689, 363] on icon "open menu" at bounding box center [698, 366] width 18 height 18
click at [556, 385] on div "Req Arrival Date (AD)" at bounding box center [538, 377] width 352 height 34
type input "Req Arrival Date (AD)"
click at [1096, 372] on icon "open menu" at bounding box center [1105, 366] width 18 height 18
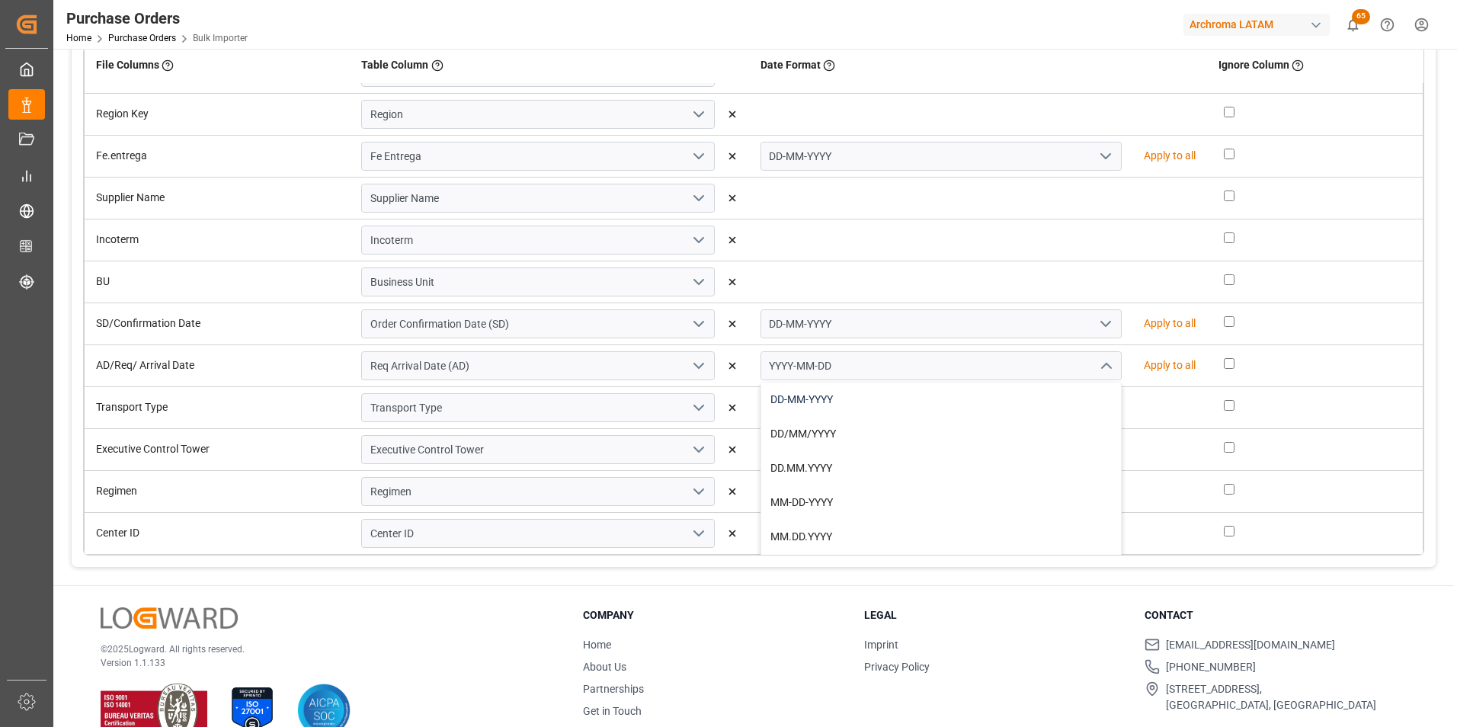
click at [1057, 392] on div "DD-MM-YYYY" at bounding box center [941, 399] width 360 height 34
type input "DD-MM-YYYY"
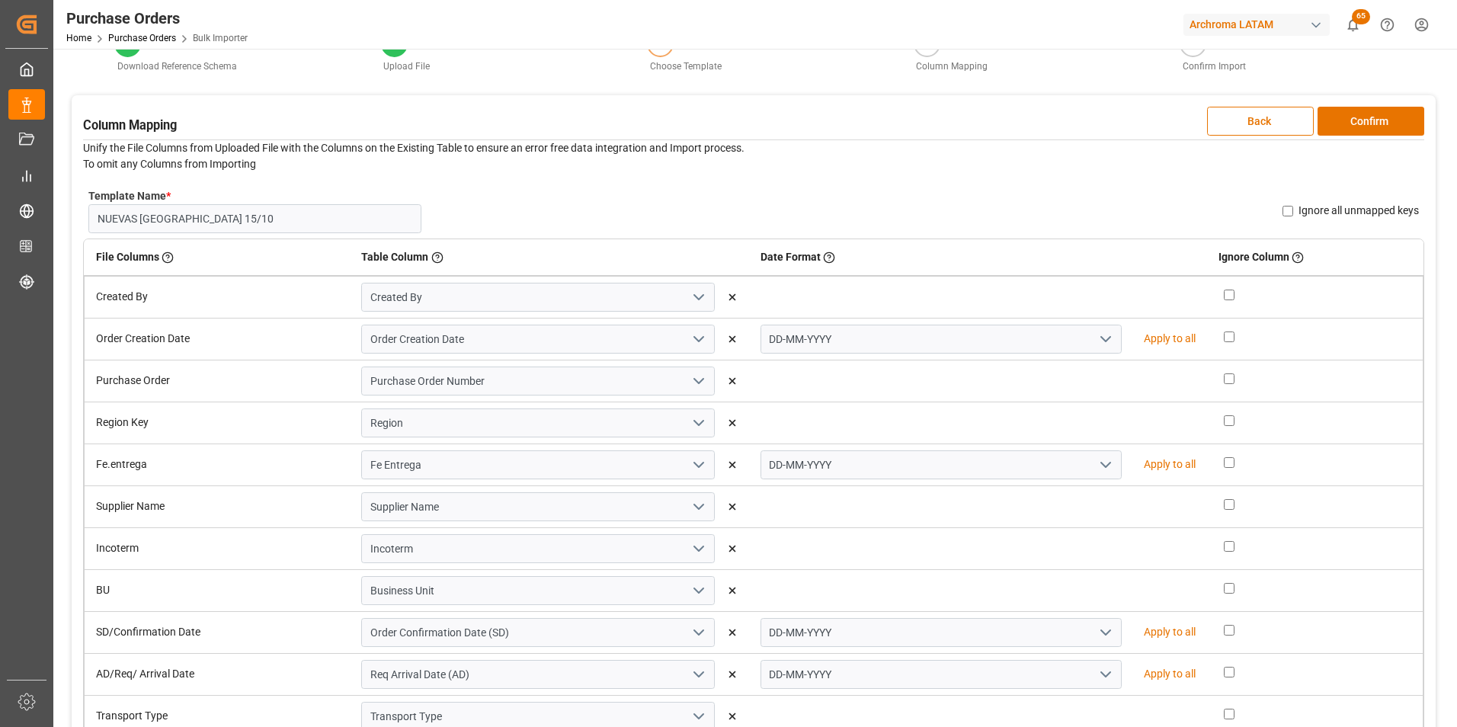
scroll to position [0, 0]
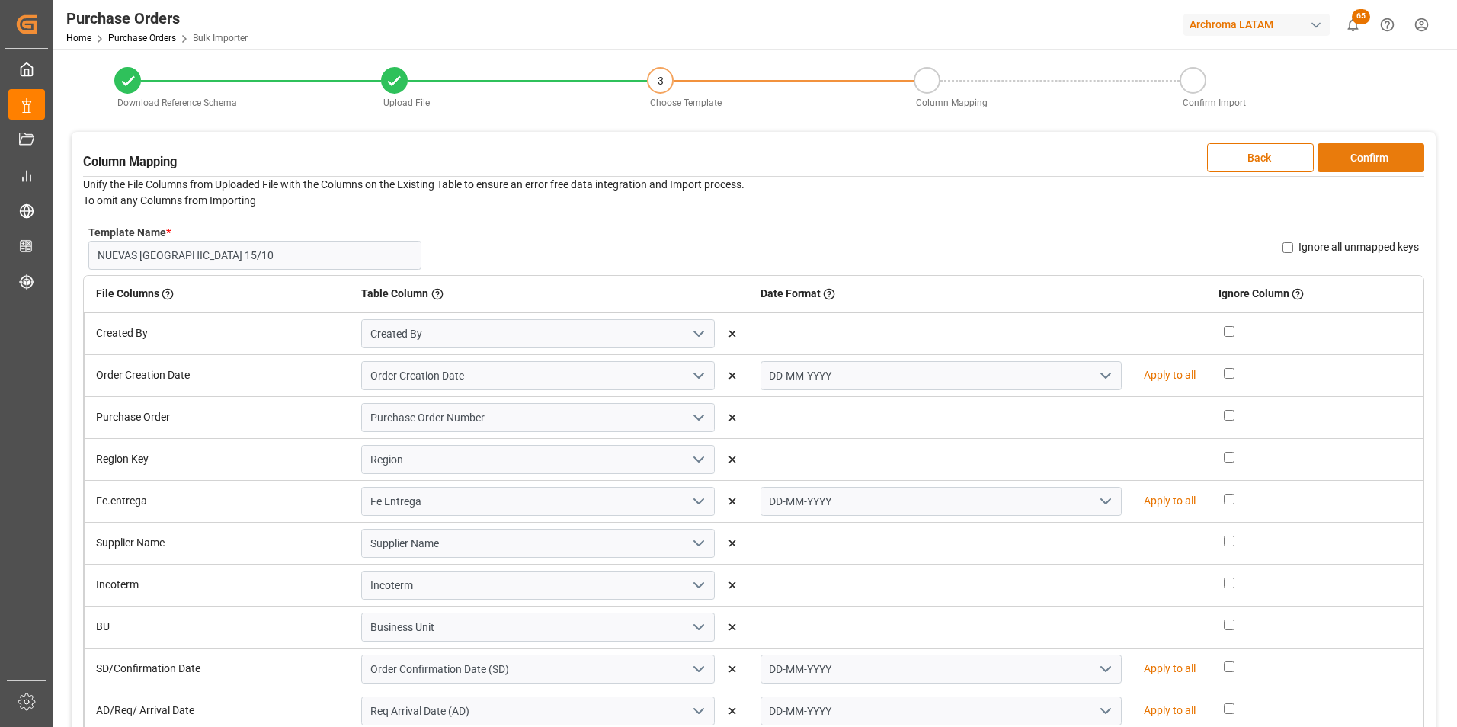
click at [1379, 168] on button "Confirm" at bounding box center [1370, 157] width 107 height 29
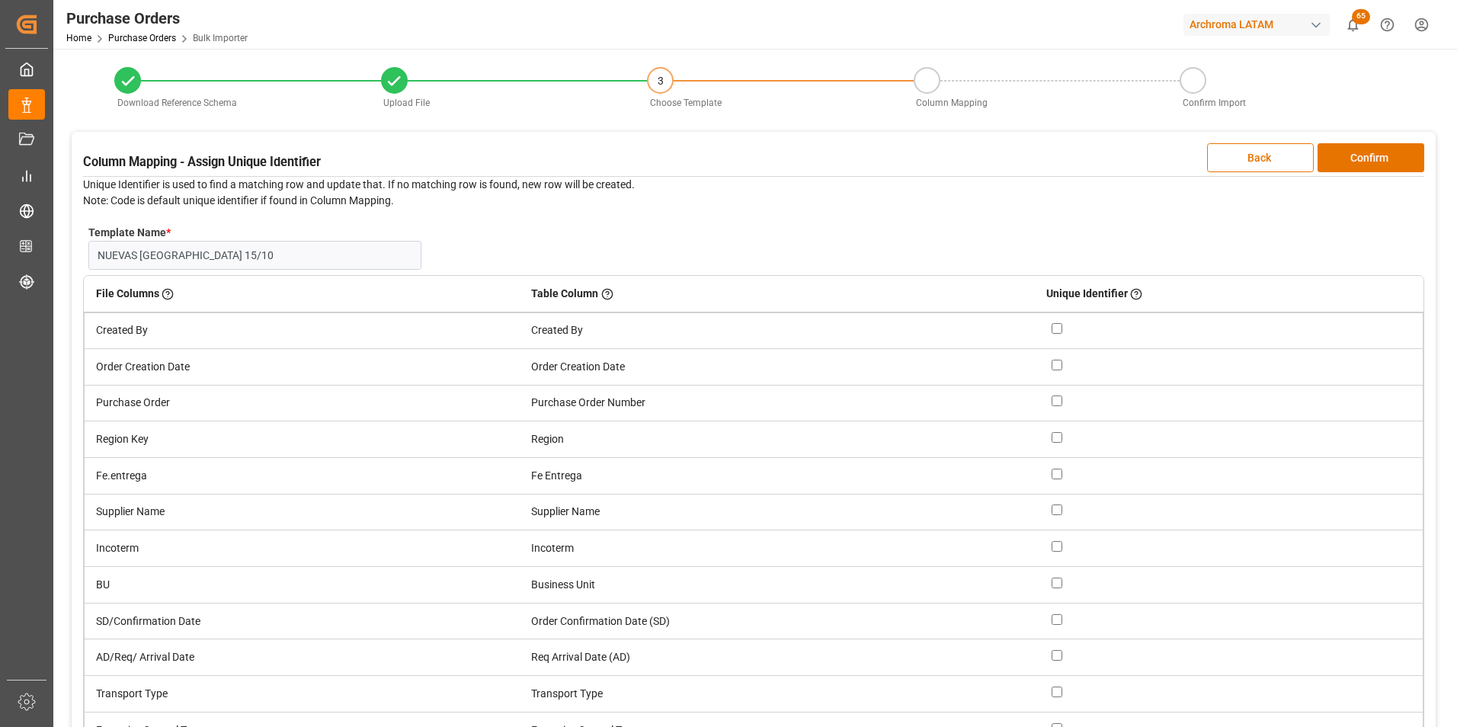
click at [1060, 401] on input "checkbox" at bounding box center [1056, 400] width 11 height 11
checkbox input "true"
click at [1358, 162] on button "Confirm" at bounding box center [1370, 157] width 107 height 29
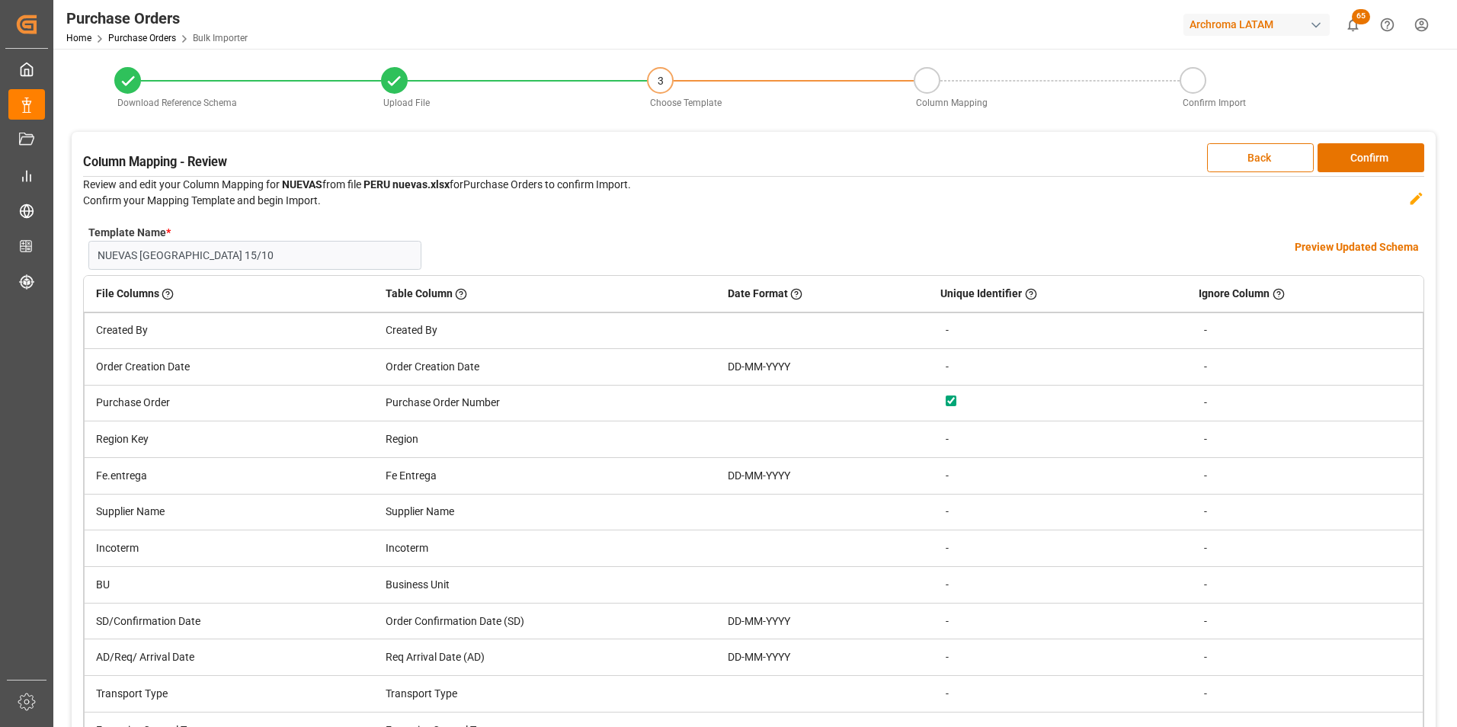
click at [1343, 241] on h4 "Preview Updated Schema" at bounding box center [1356, 247] width 124 height 16
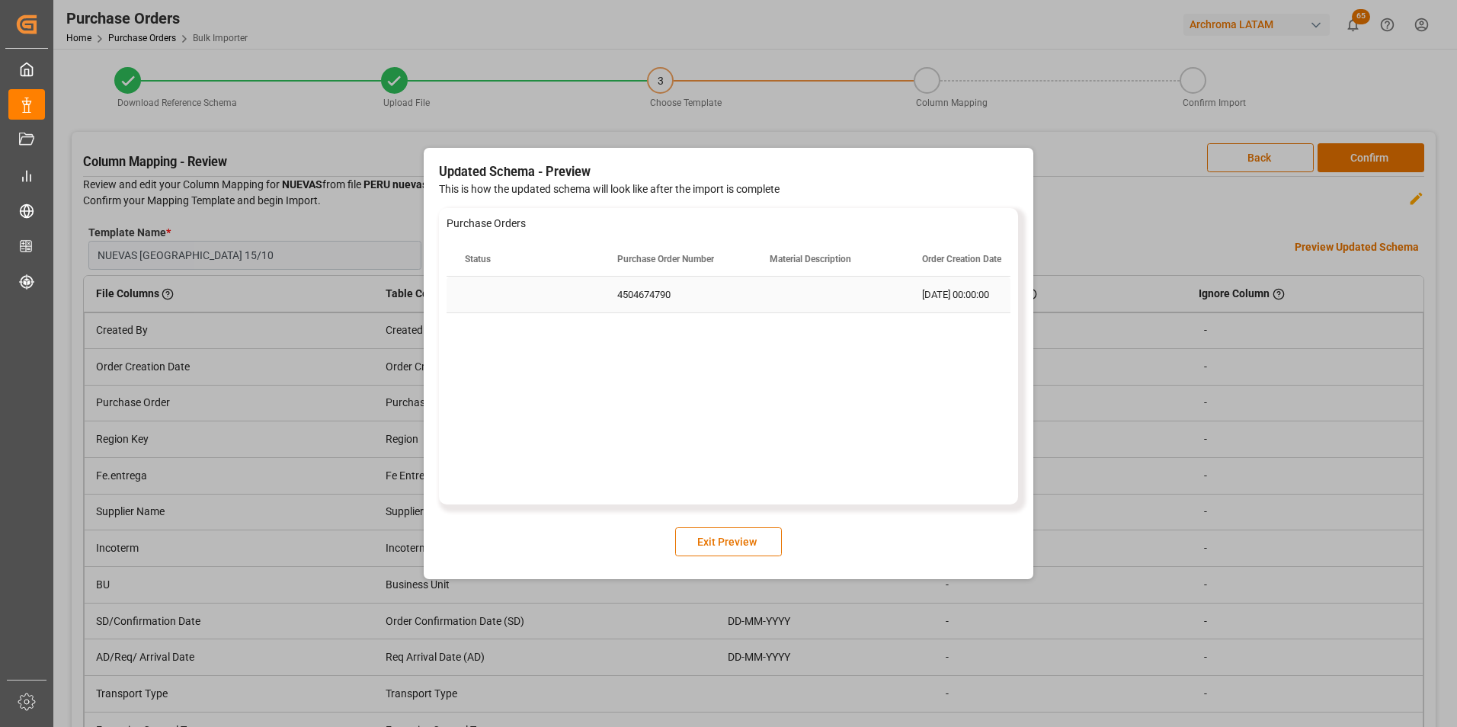
click at [760, 295] on div "Press SPACE to select this row." at bounding box center [827, 295] width 152 height 36
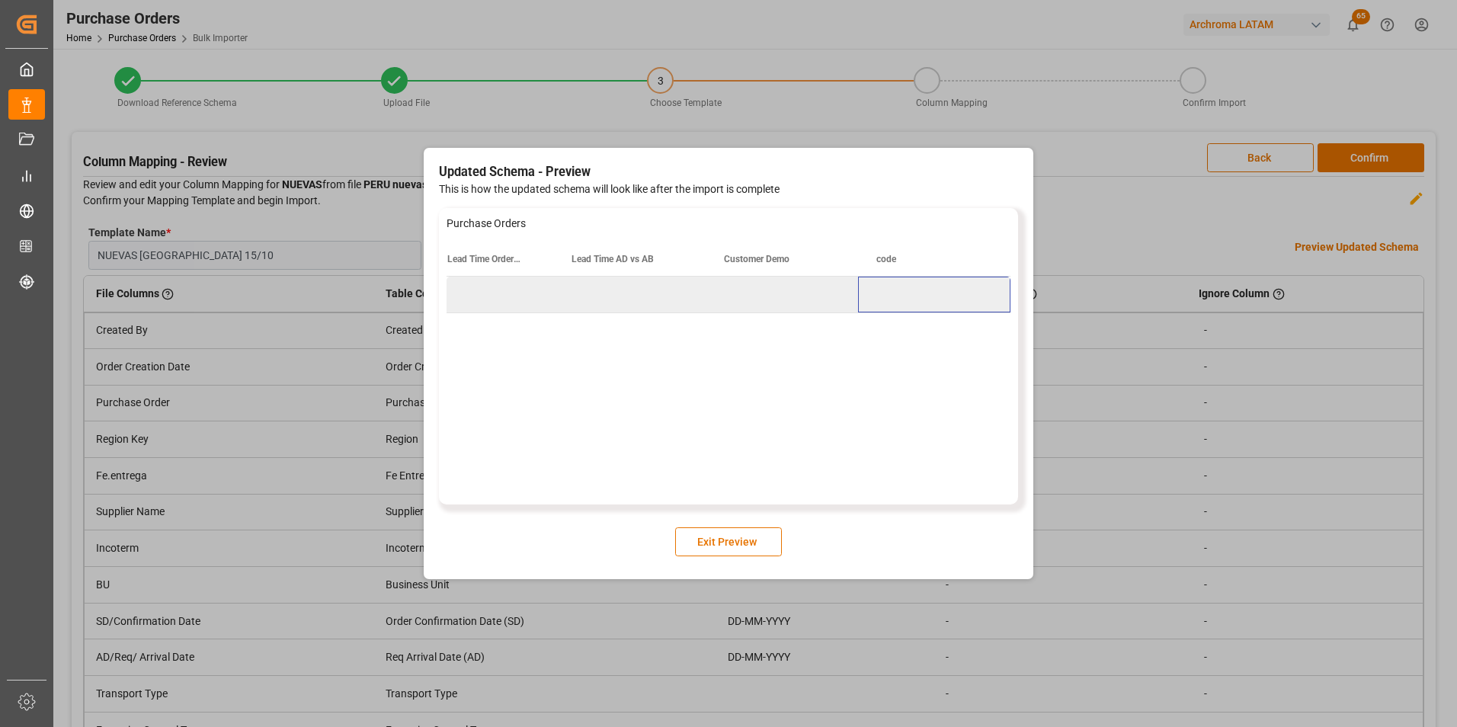
scroll to position [0, 4312]
click at [743, 539] on button "Exit Preview" at bounding box center [728, 541] width 107 height 29
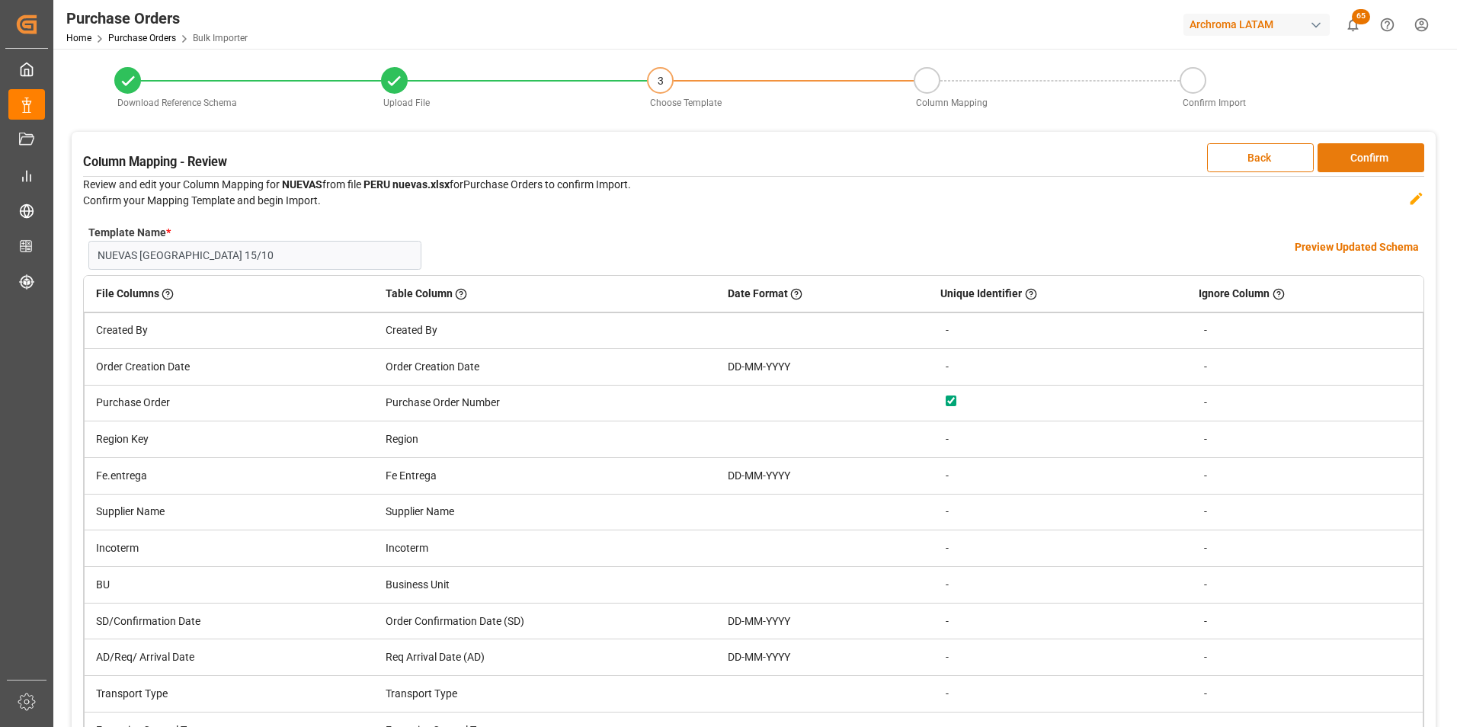
click at [1342, 151] on button "Confirm" at bounding box center [1370, 157] width 107 height 29
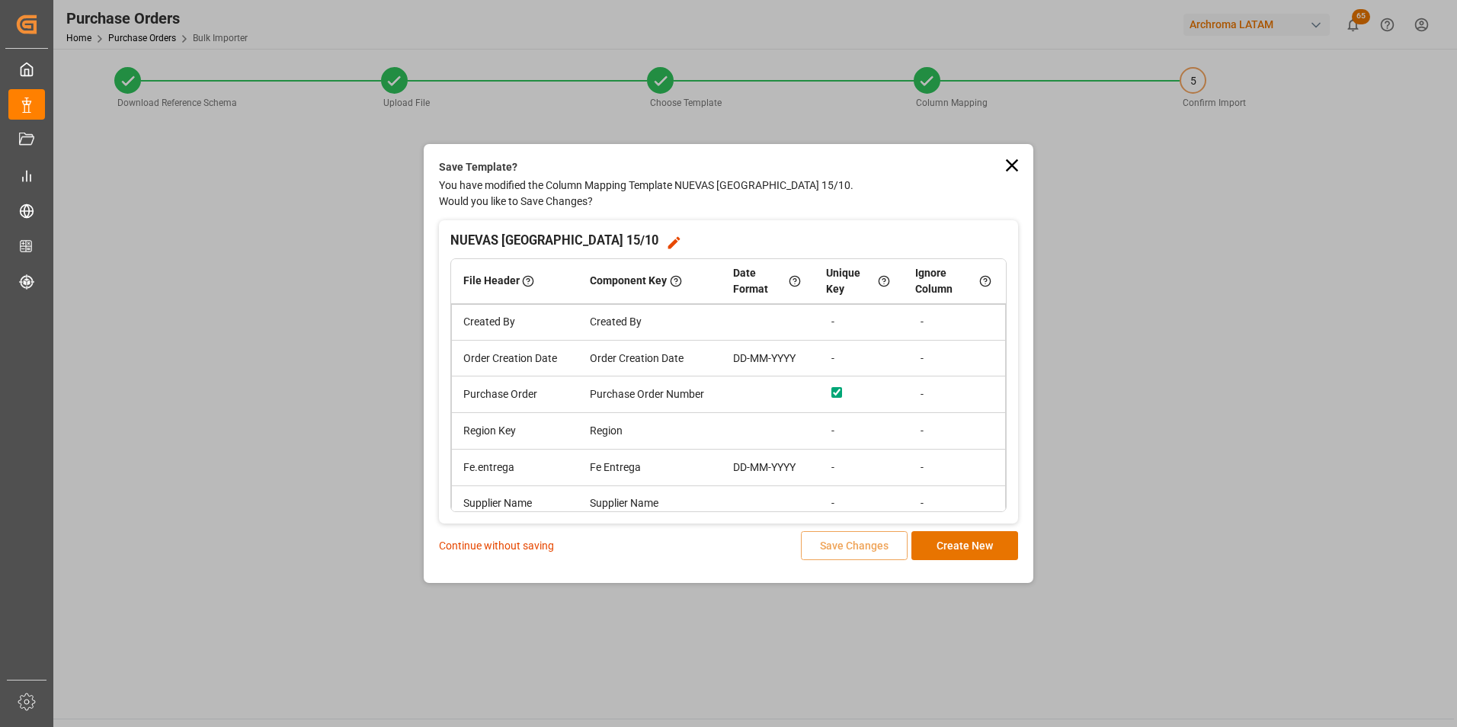
click at [539, 542] on p "Continue without saving" at bounding box center [496, 546] width 115 height 16
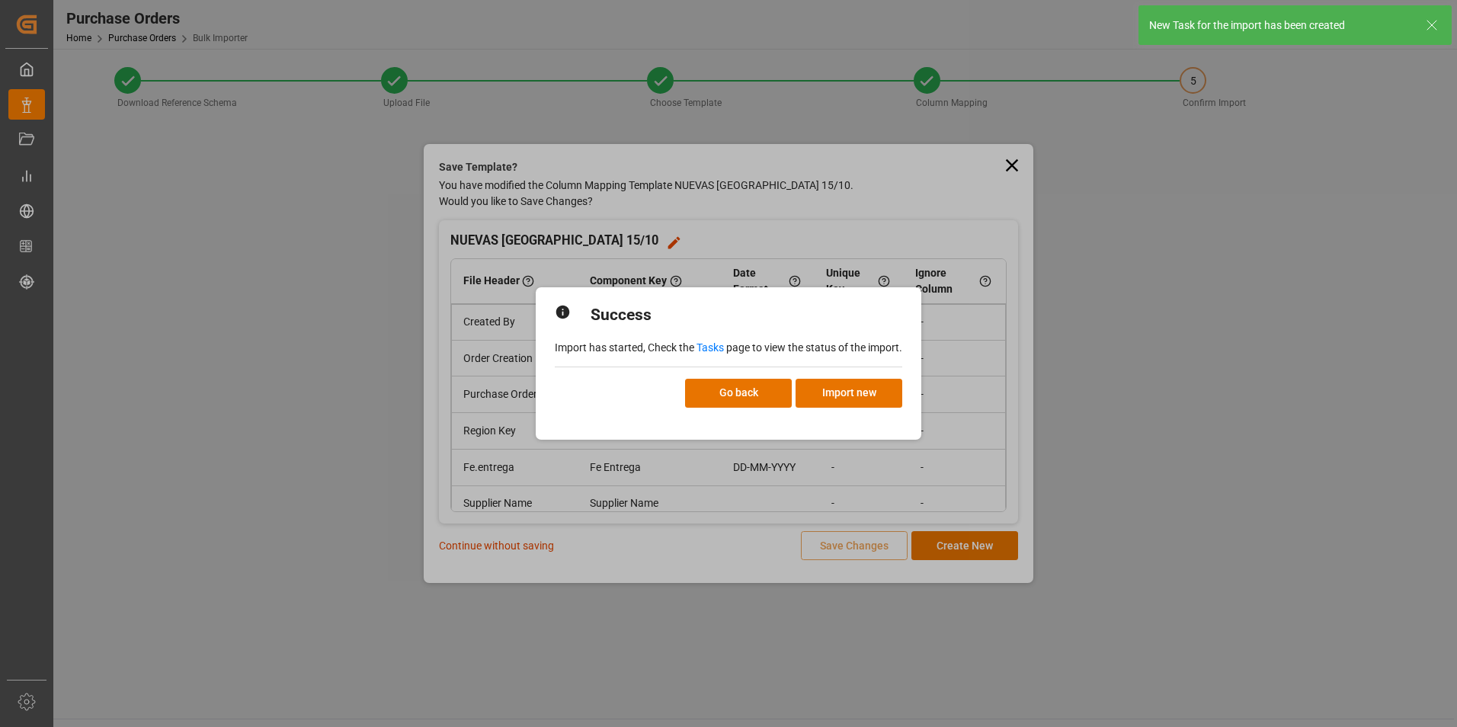
click at [722, 347] on link "Tasks" at bounding box center [709, 347] width 27 height 12
